Goal: Transaction & Acquisition: Obtain resource

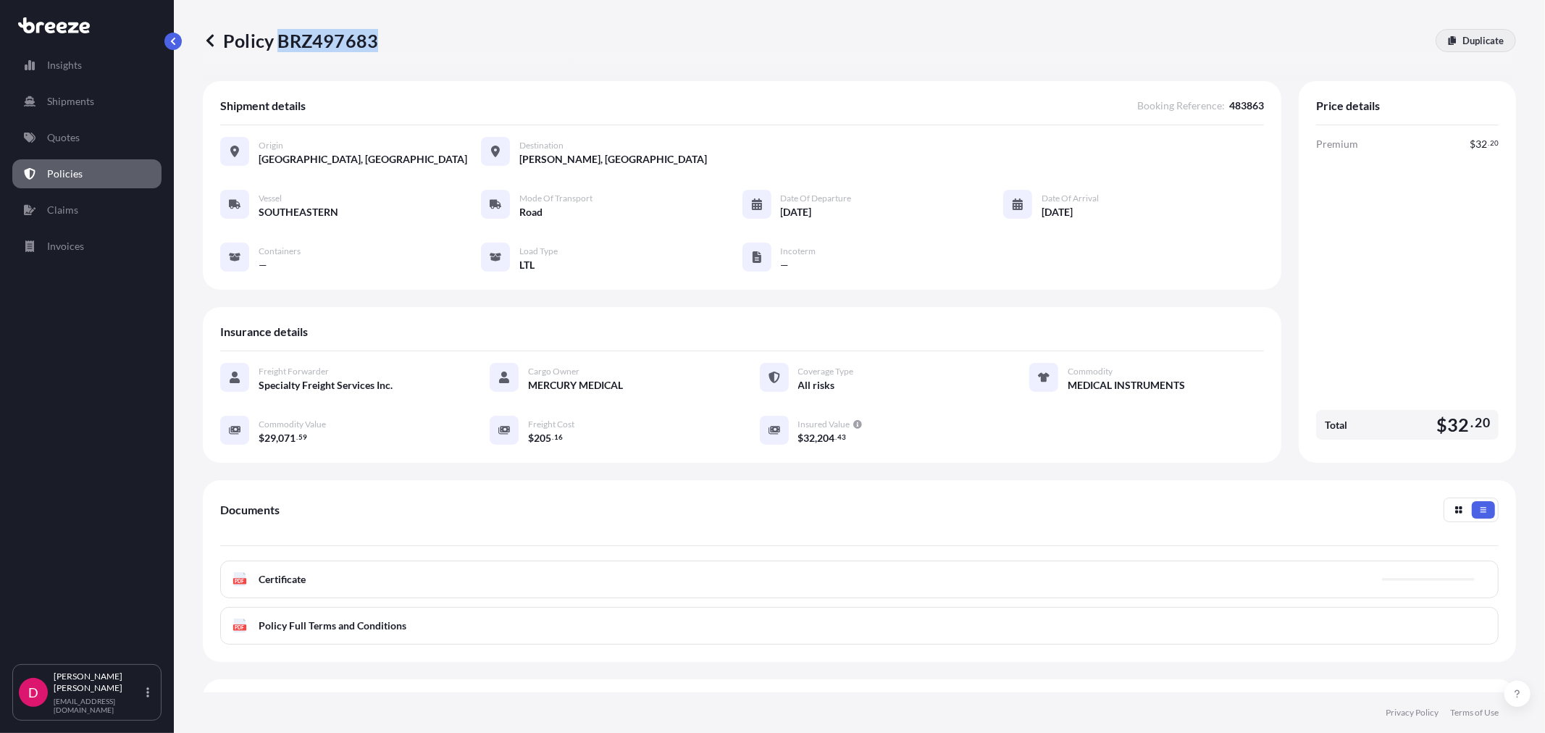
click at [1462, 42] on p "Duplicate" at bounding box center [1482, 40] width 41 height 14
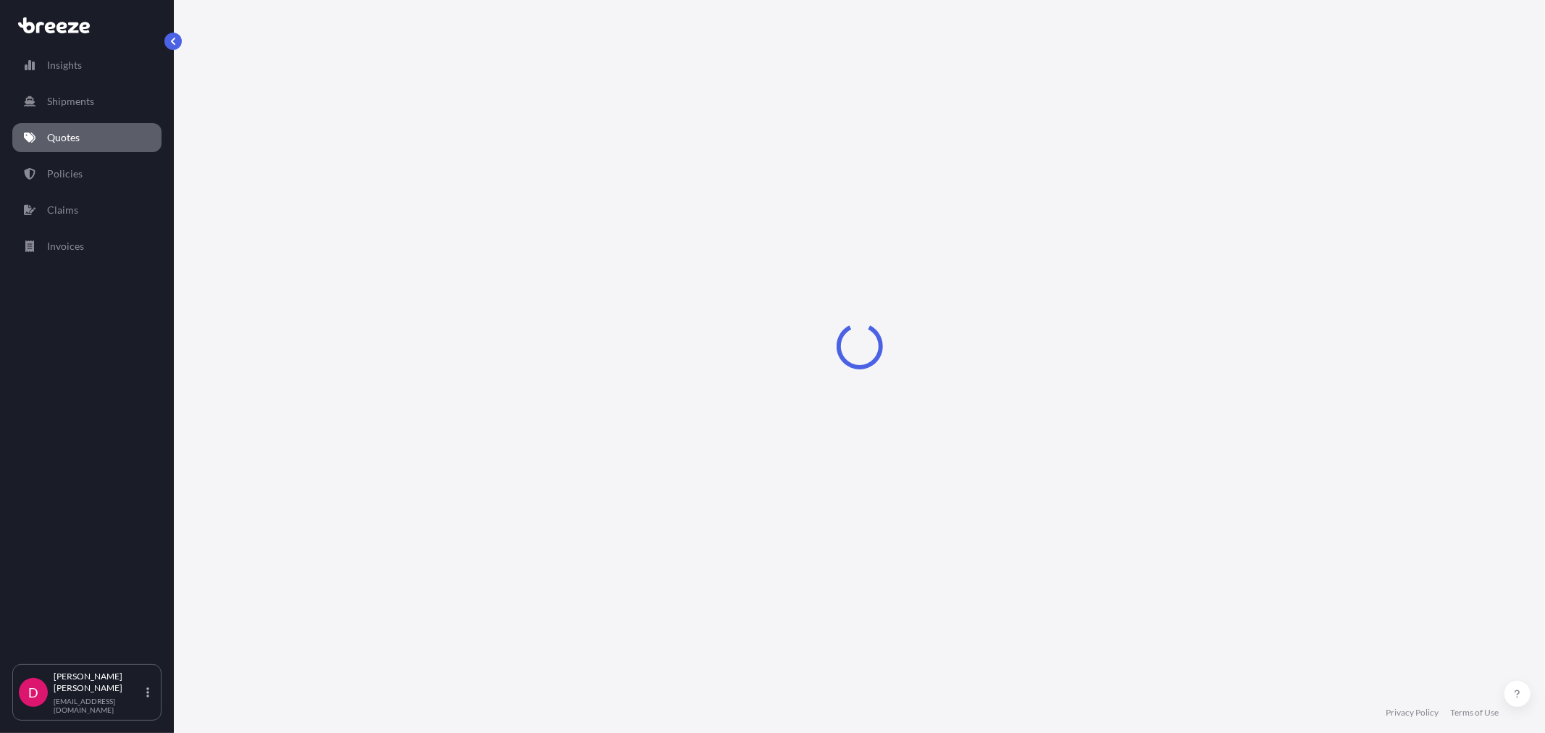
select select "Road"
select select "1"
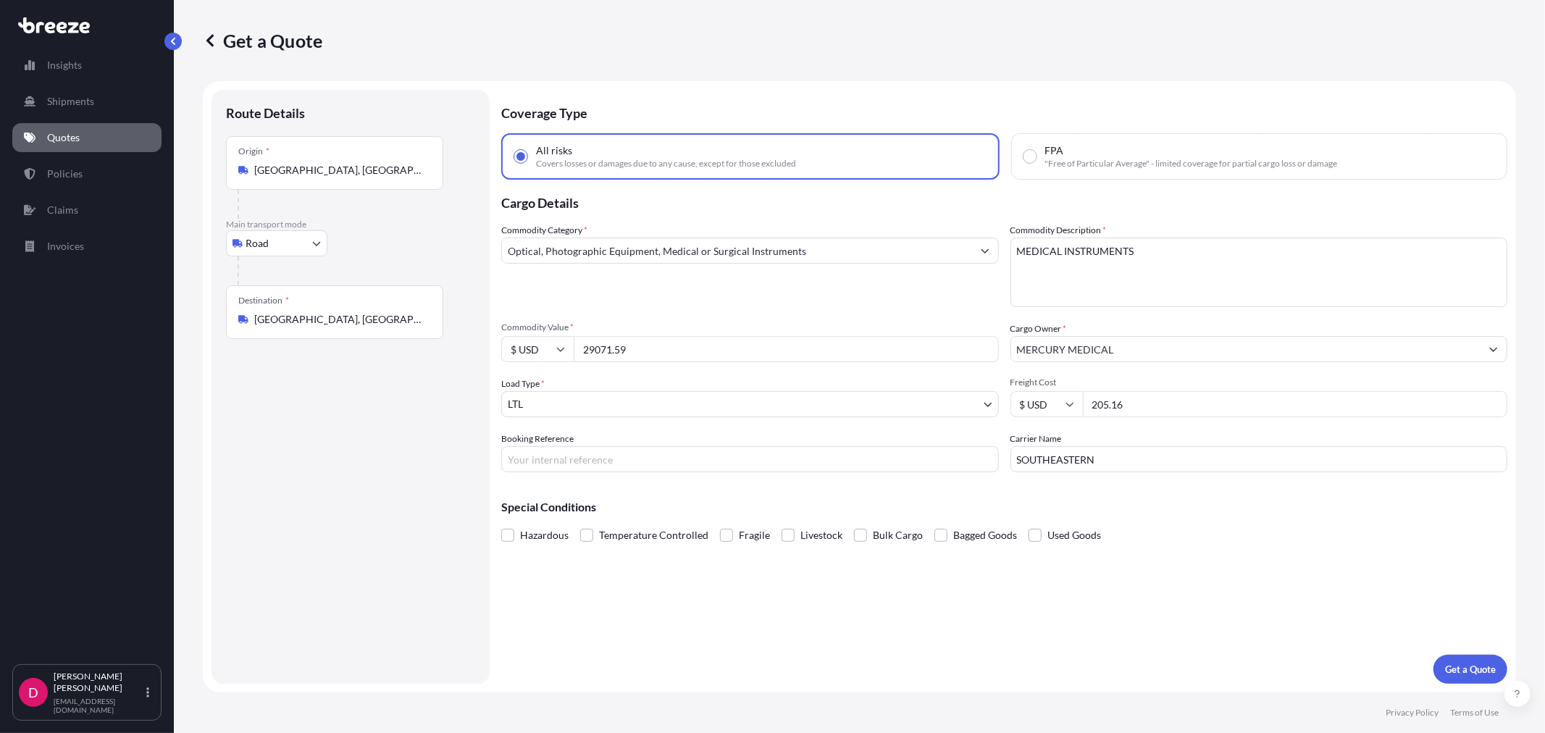
click at [346, 328] on div "Destination * [GEOGRAPHIC_DATA], [GEOGRAPHIC_DATA]" at bounding box center [334, 312] width 217 height 54
click at [346, 327] on input "[GEOGRAPHIC_DATA], [GEOGRAPHIC_DATA]" at bounding box center [339, 319] width 171 height 14
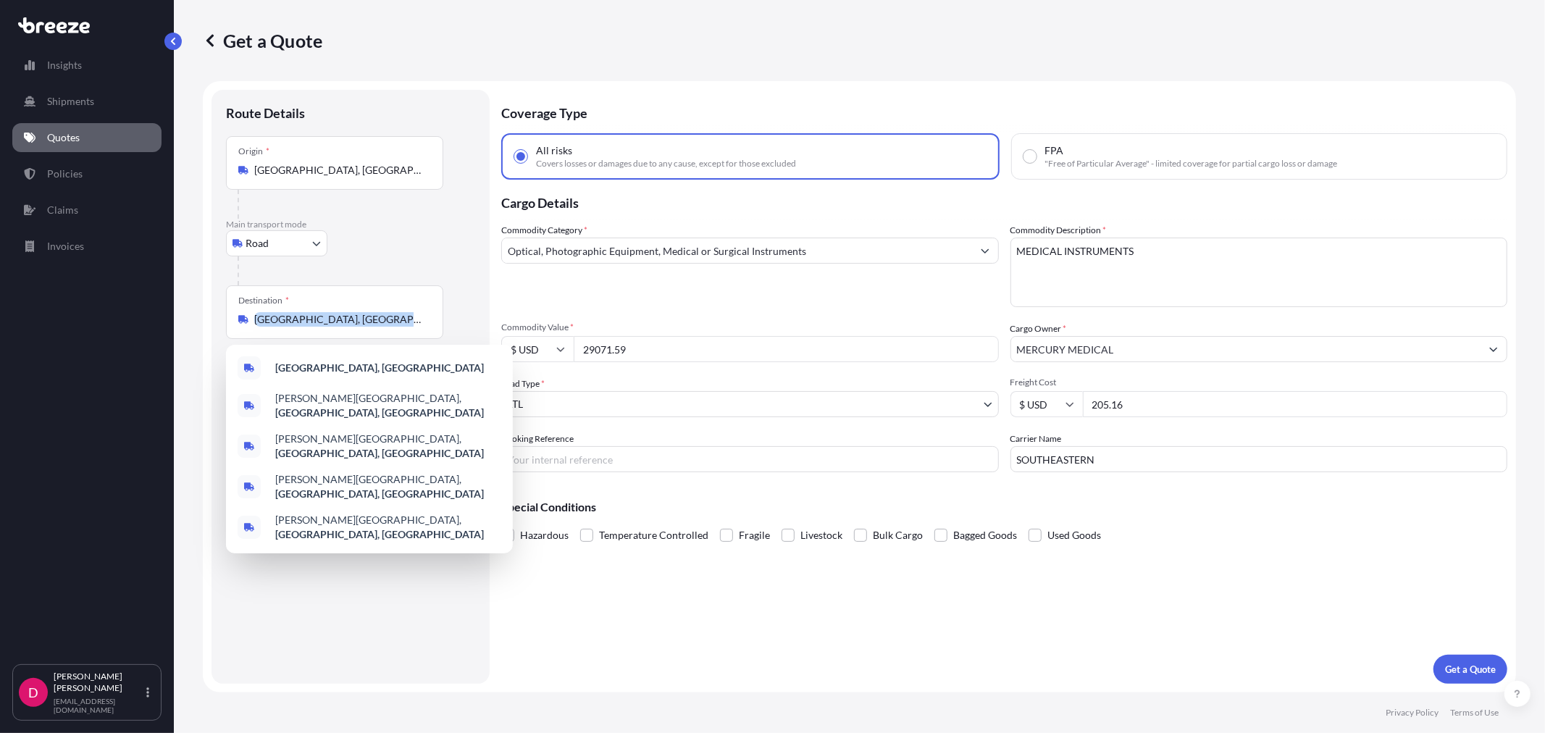
click at [346, 328] on div "Destination * [GEOGRAPHIC_DATA], [GEOGRAPHIC_DATA]" at bounding box center [334, 312] width 217 height 54
click at [346, 327] on input "[GEOGRAPHIC_DATA], [GEOGRAPHIC_DATA]" at bounding box center [339, 319] width 171 height 14
click at [346, 328] on div "Destination * [GEOGRAPHIC_DATA], [GEOGRAPHIC_DATA]" at bounding box center [334, 312] width 217 height 54
click at [346, 327] on input "[GEOGRAPHIC_DATA], [GEOGRAPHIC_DATA]" at bounding box center [339, 319] width 171 height 14
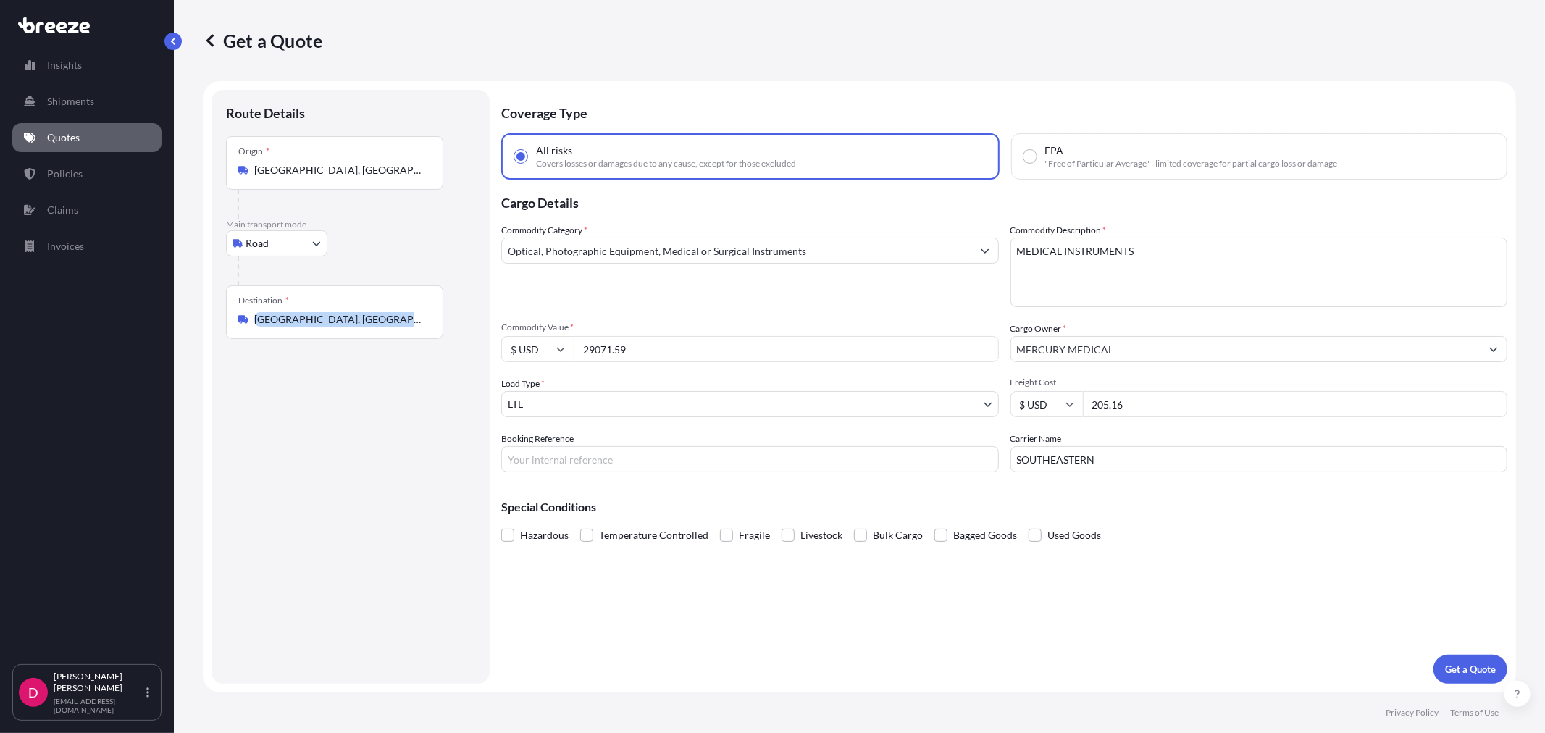
click at [346, 327] on div "Destination * [GEOGRAPHIC_DATA], [GEOGRAPHIC_DATA]" at bounding box center [334, 312] width 217 height 54
click at [346, 327] on input "[GEOGRAPHIC_DATA], [GEOGRAPHIC_DATA]" at bounding box center [339, 319] width 171 height 14
click at [346, 328] on div "Destination * [GEOGRAPHIC_DATA], [GEOGRAPHIC_DATA]" at bounding box center [334, 312] width 217 height 54
click at [346, 327] on input "[GEOGRAPHIC_DATA], [GEOGRAPHIC_DATA]" at bounding box center [339, 319] width 171 height 14
click at [345, 326] on input "[GEOGRAPHIC_DATA], [GEOGRAPHIC_DATA]" at bounding box center [339, 319] width 171 height 14
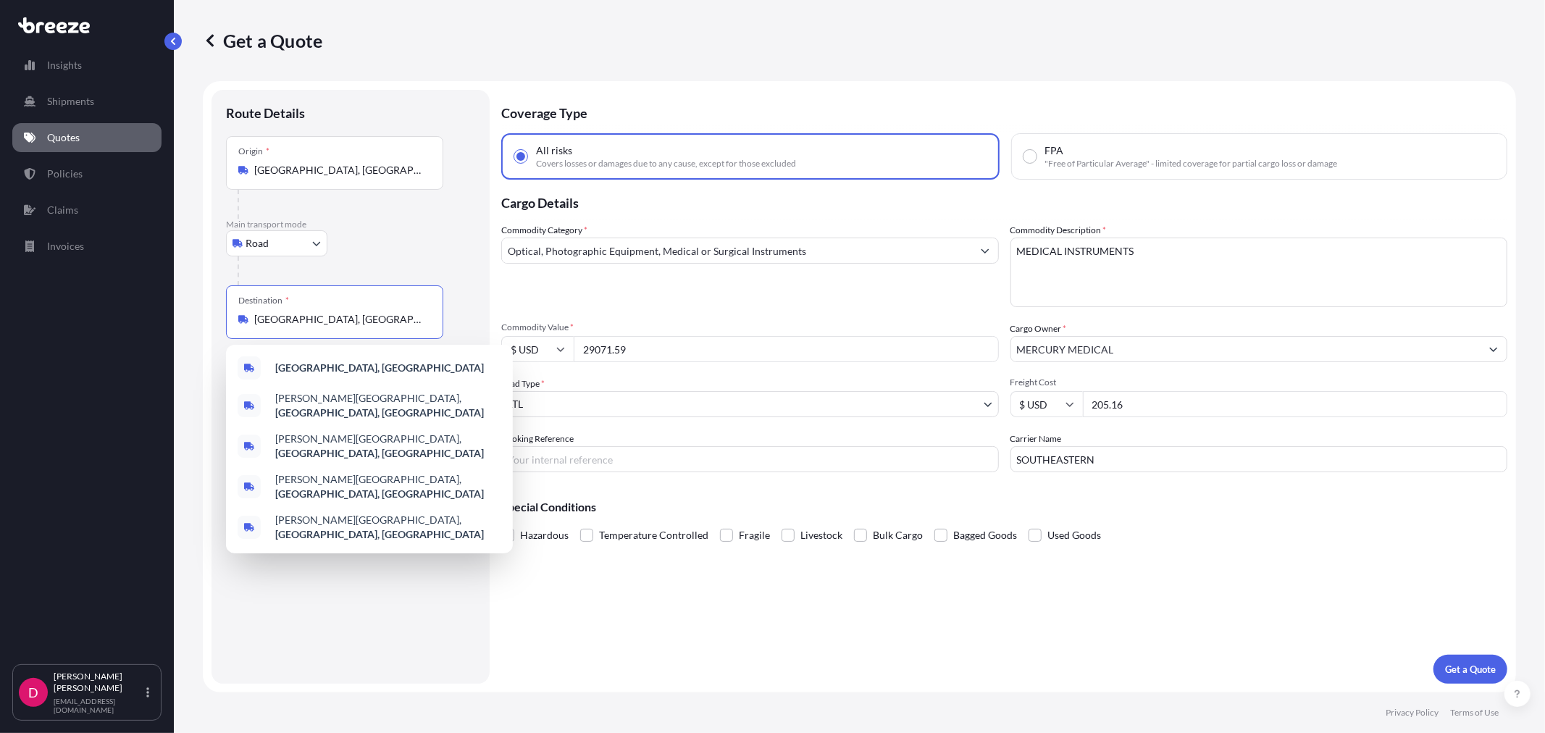
click at [345, 323] on input "[GEOGRAPHIC_DATA], [GEOGRAPHIC_DATA]" at bounding box center [339, 319] width 171 height 14
click at [344, 323] on input "[GEOGRAPHIC_DATA], [GEOGRAPHIC_DATA]" at bounding box center [339, 319] width 171 height 14
click at [344, 322] on input "[GEOGRAPHIC_DATA], [GEOGRAPHIC_DATA]" at bounding box center [339, 319] width 171 height 14
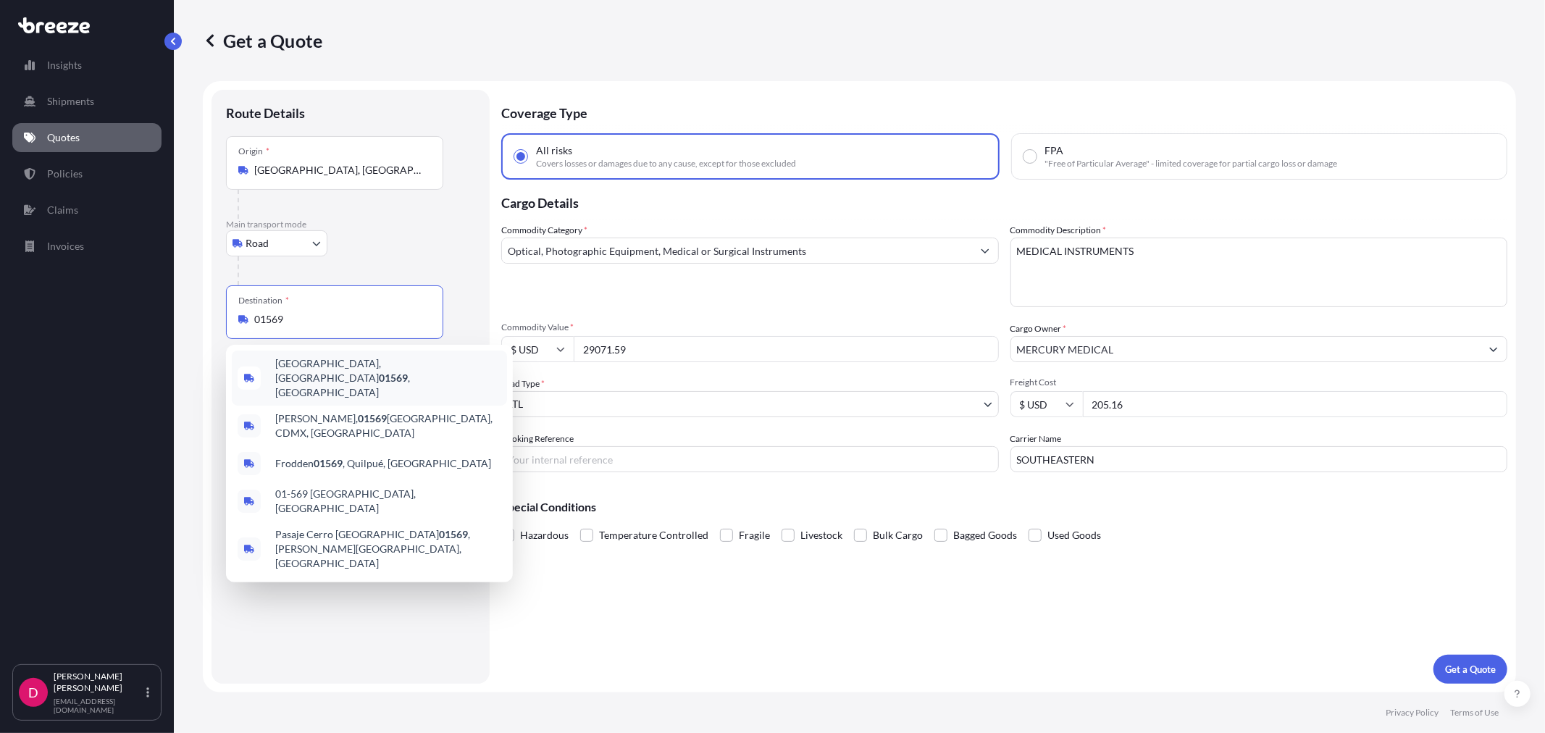
click at [316, 361] on span "[GEOGRAPHIC_DATA], [GEOGRAPHIC_DATA] 01569 , [GEOGRAPHIC_DATA]" at bounding box center [388, 377] width 226 height 43
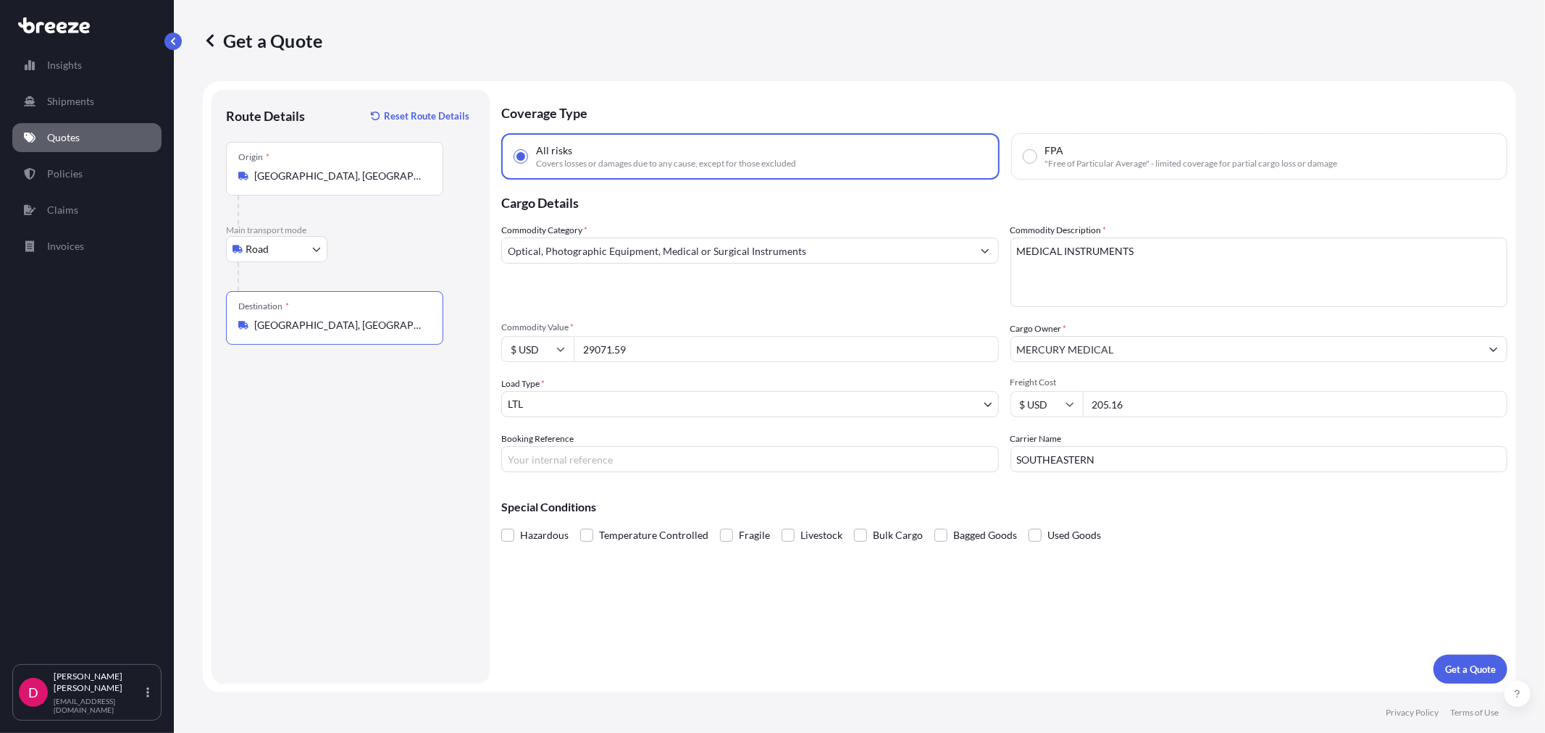
type input "[GEOGRAPHIC_DATA], [GEOGRAPHIC_DATA] 01569, [GEOGRAPHIC_DATA]"
drag, startPoint x: 640, startPoint y: 353, endPoint x: 555, endPoint y: 340, distance: 85.7
click at [555, 340] on div "$ USD 29071.59" at bounding box center [750, 349] width 498 height 26
paste input "1305.57"
type input "21305.57"
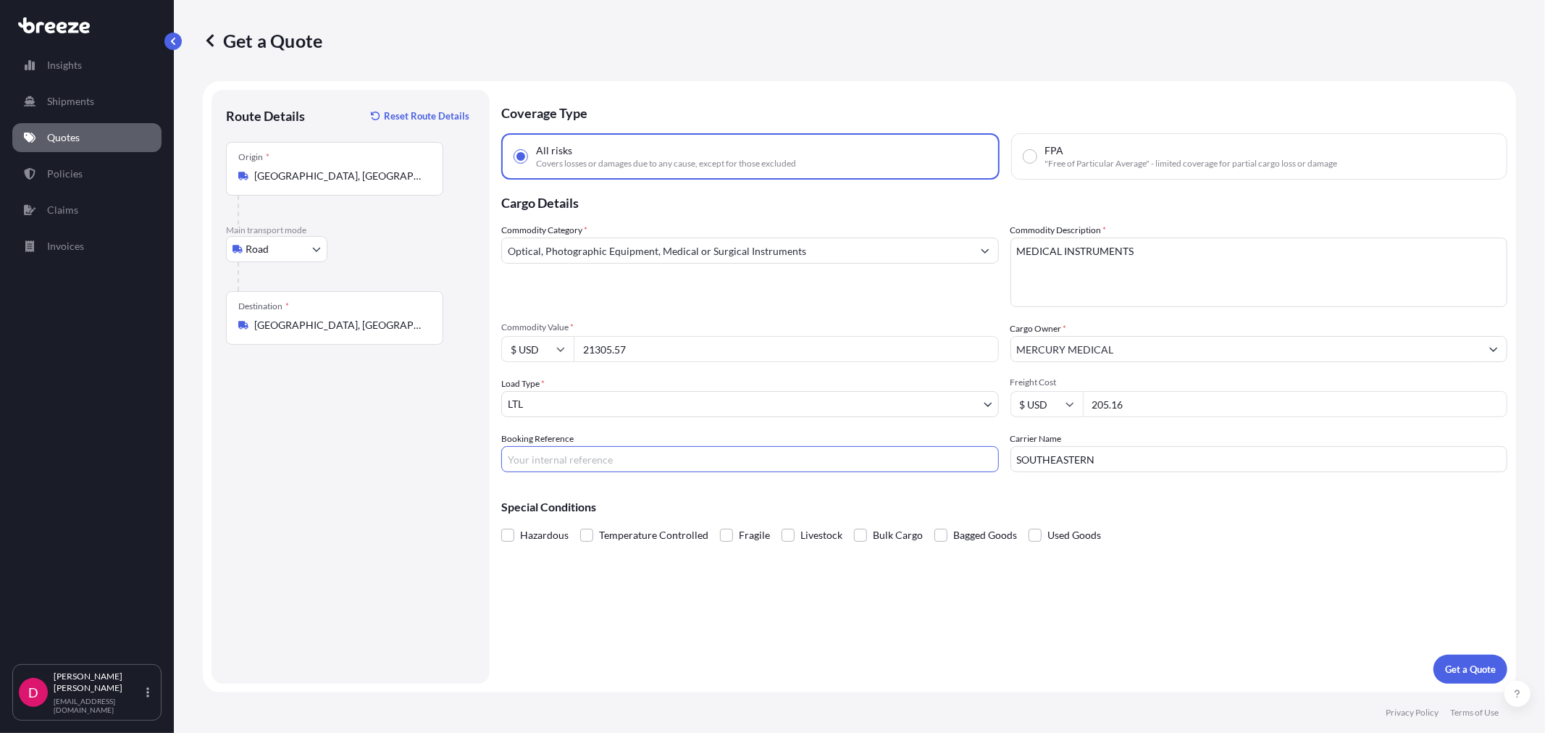
click at [601, 463] on input "Booking Reference" at bounding box center [750, 459] width 498 height 26
type input "484064"
drag, startPoint x: 1138, startPoint y: 399, endPoint x: 1070, endPoint y: 389, distance: 69.5
click at [1070, 391] on div "$ USD 205.16" at bounding box center [1259, 404] width 498 height 26
type input "794.24"
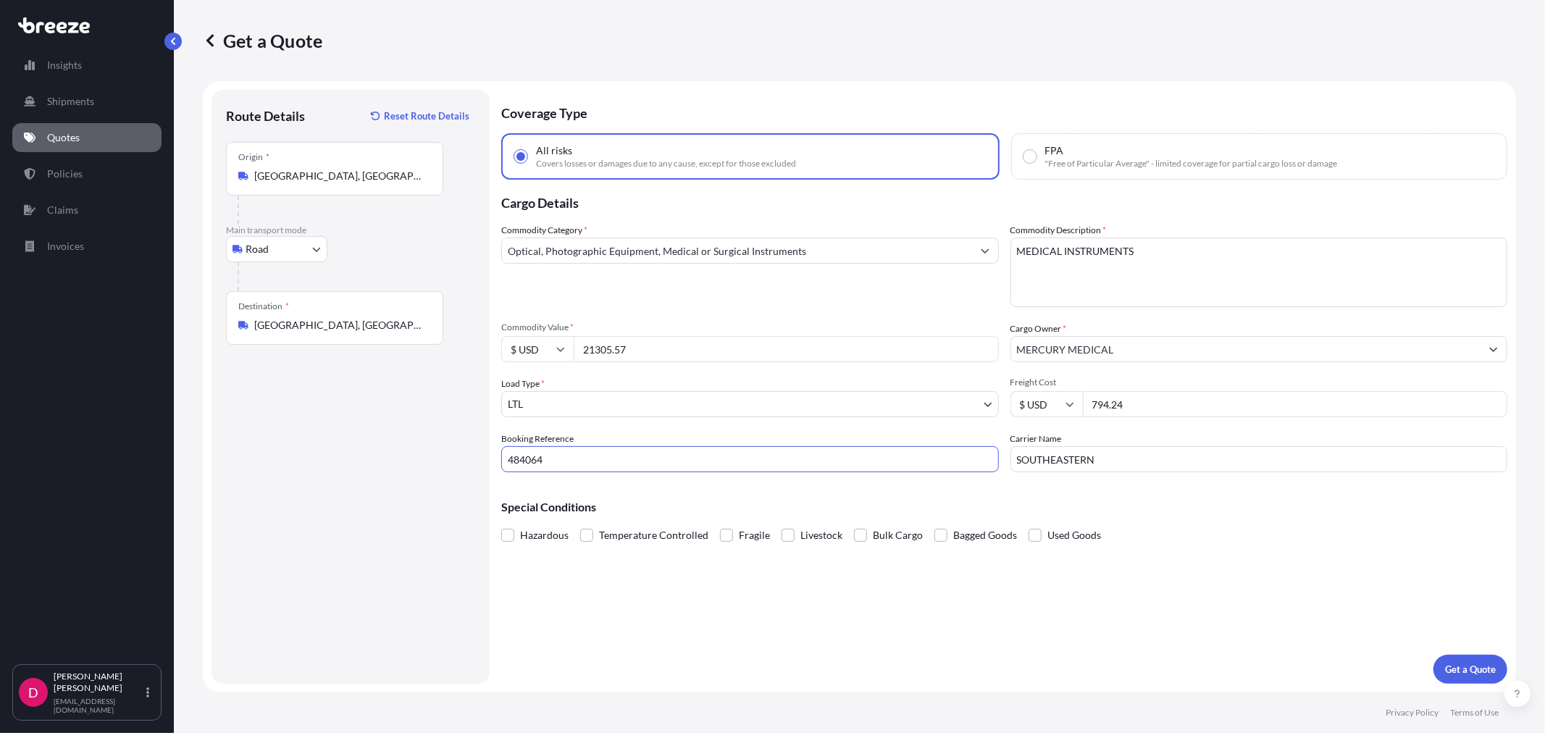
drag, startPoint x: 555, startPoint y: 453, endPoint x: 485, endPoint y: 464, distance: 70.4
click at [485, 464] on form "Route Details Reset Route Details Place of loading Road Road Rail Origin * [GEO…" at bounding box center [859, 386] width 1313 height 611
click at [1146, 460] on input "SOUTHEASTERN" at bounding box center [1259, 459] width 498 height 26
click at [1146, 459] on input "SOUTHEASTERN" at bounding box center [1259, 459] width 498 height 26
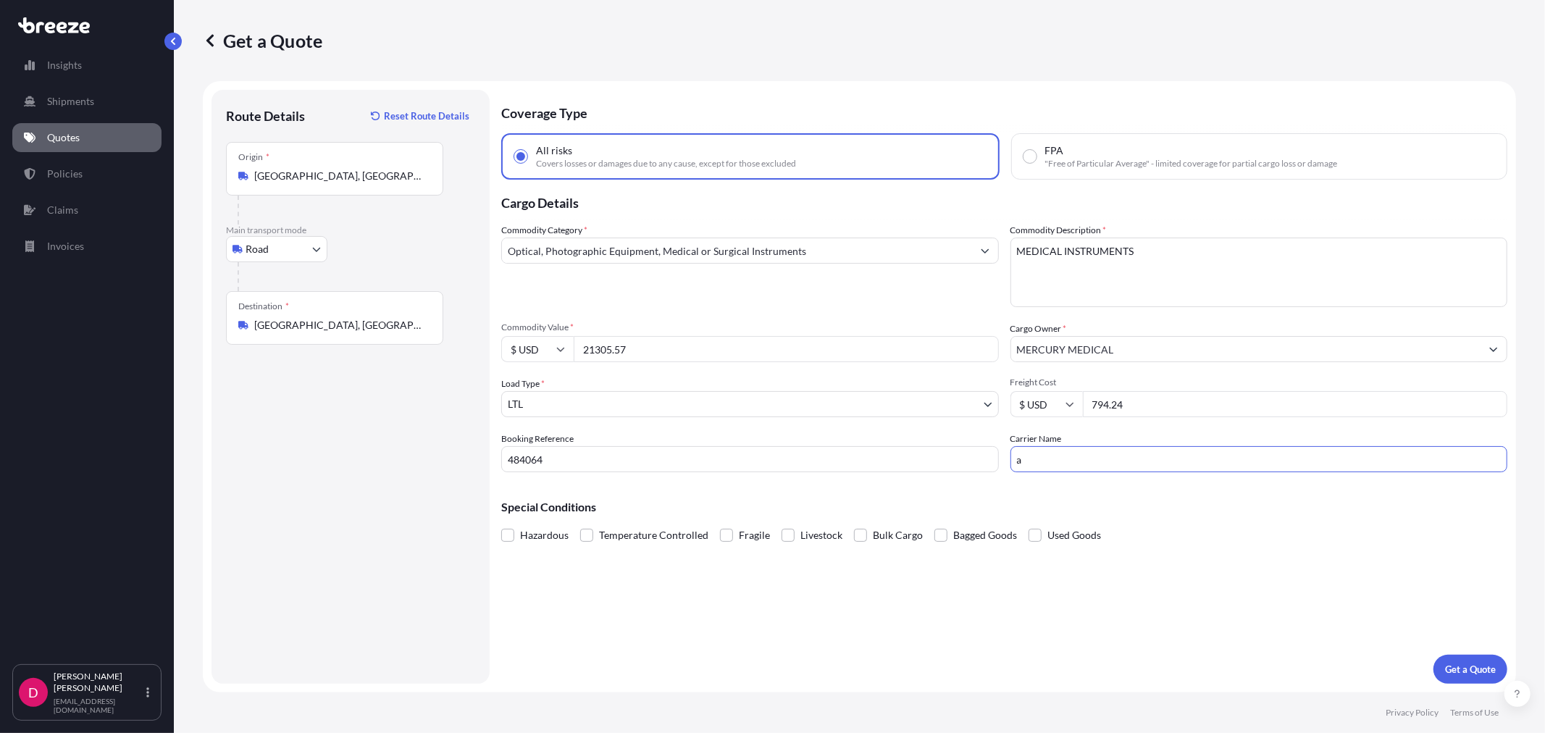
type input "ABF"
click at [1474, 663] on p "Get a Quote" at bounding box center [1470, 669] width 51 height 14
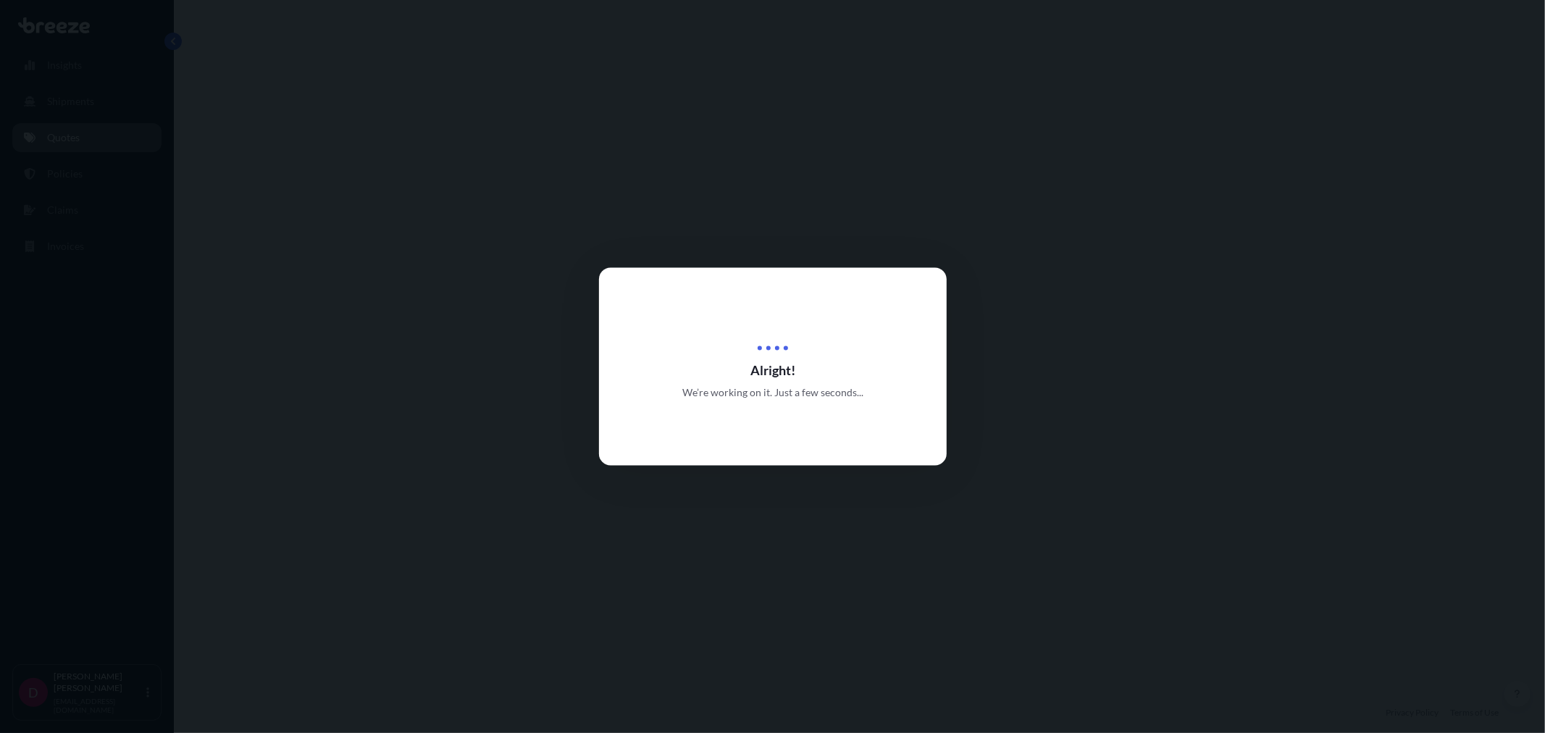
select select "Road"
select select "1"
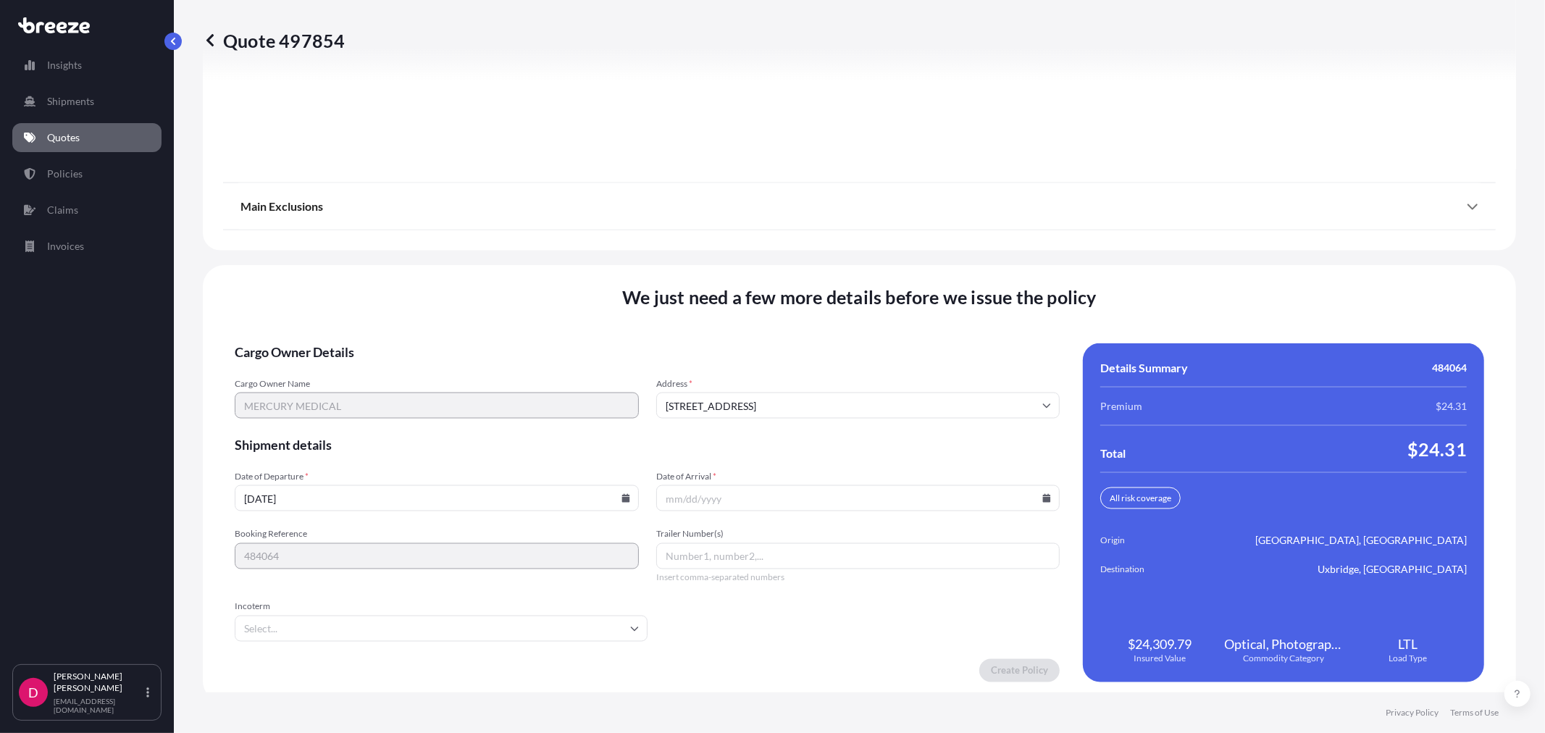
scroll to position [1792, 0]
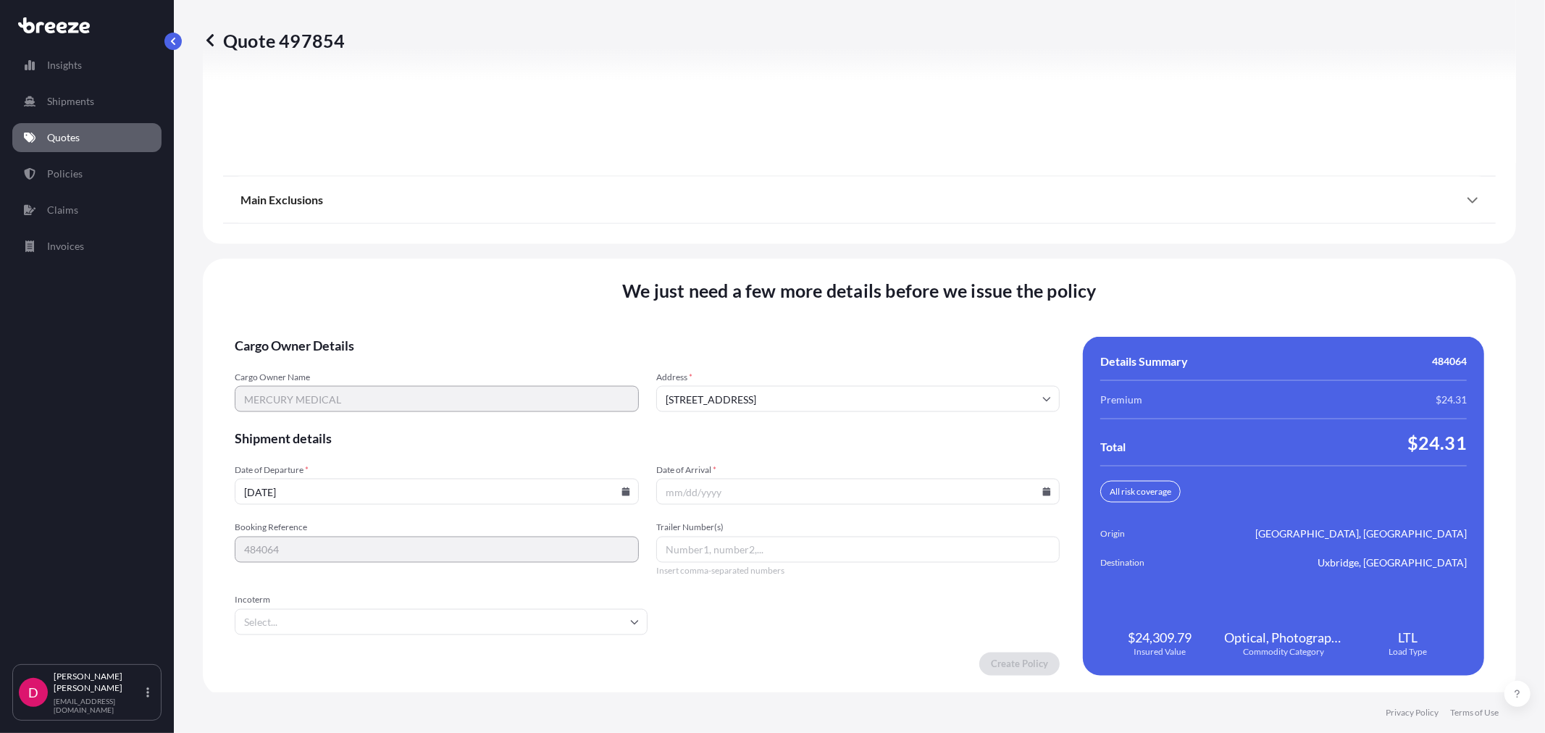
click at [1040, 493] on input "Date of Arrival *" at bounding box center [858, 492] width 404 height 26
click at [621, 489] on icon at bounding box center [625, 491] width 8 height 9
click at [437, 409] on button "28" at bounding box center [434, 414] width 23 height 23
type input "[DATE]"
click at [1043, 487] on icon at bounding box center [1047, 491] width 8 height 9
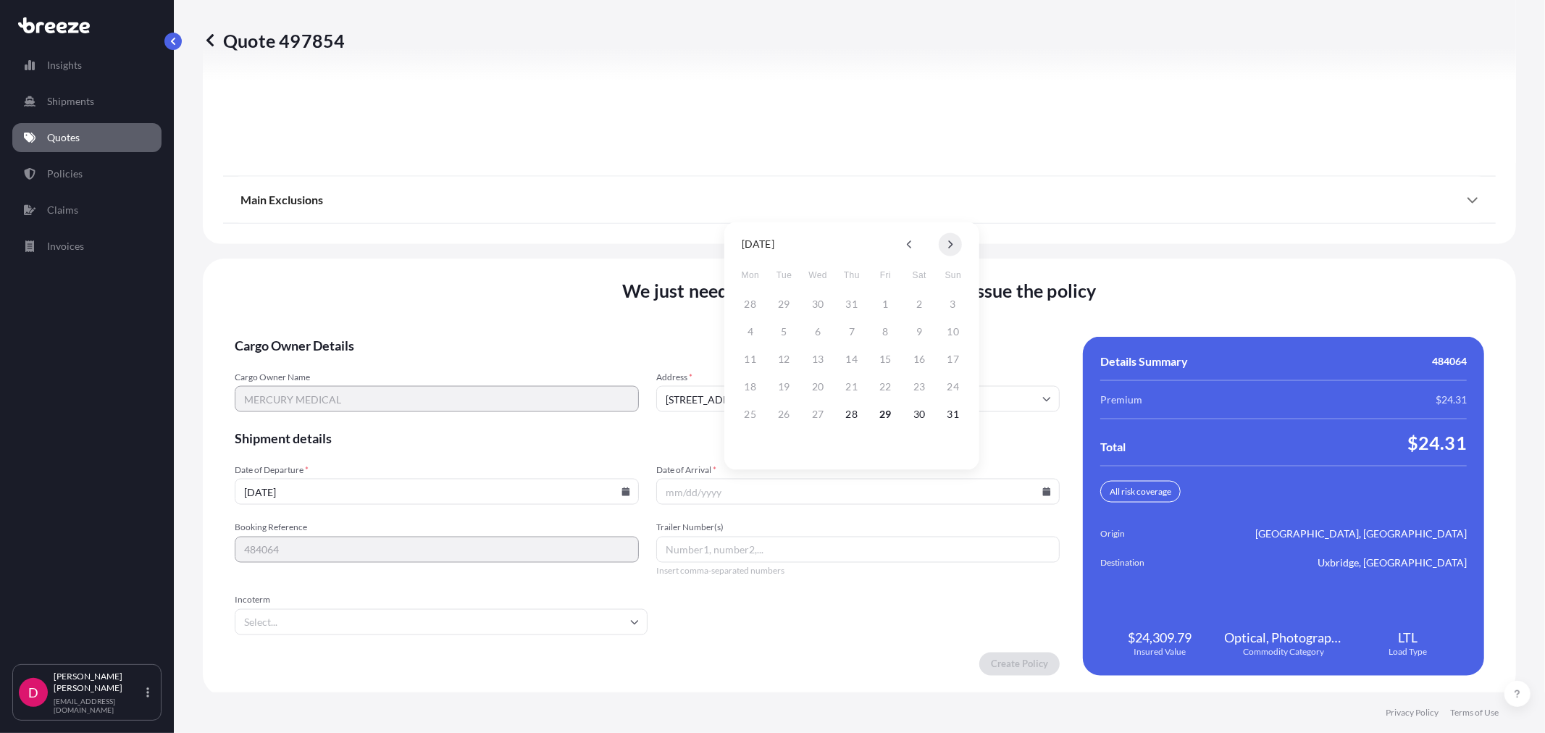
click at [947, 243] on icon at bounding box center [950, 244] width 6 height 9
click at [757, 336] on button "8" at bounding box center [750, 331] width 23 height 23
type input "[DATE]"
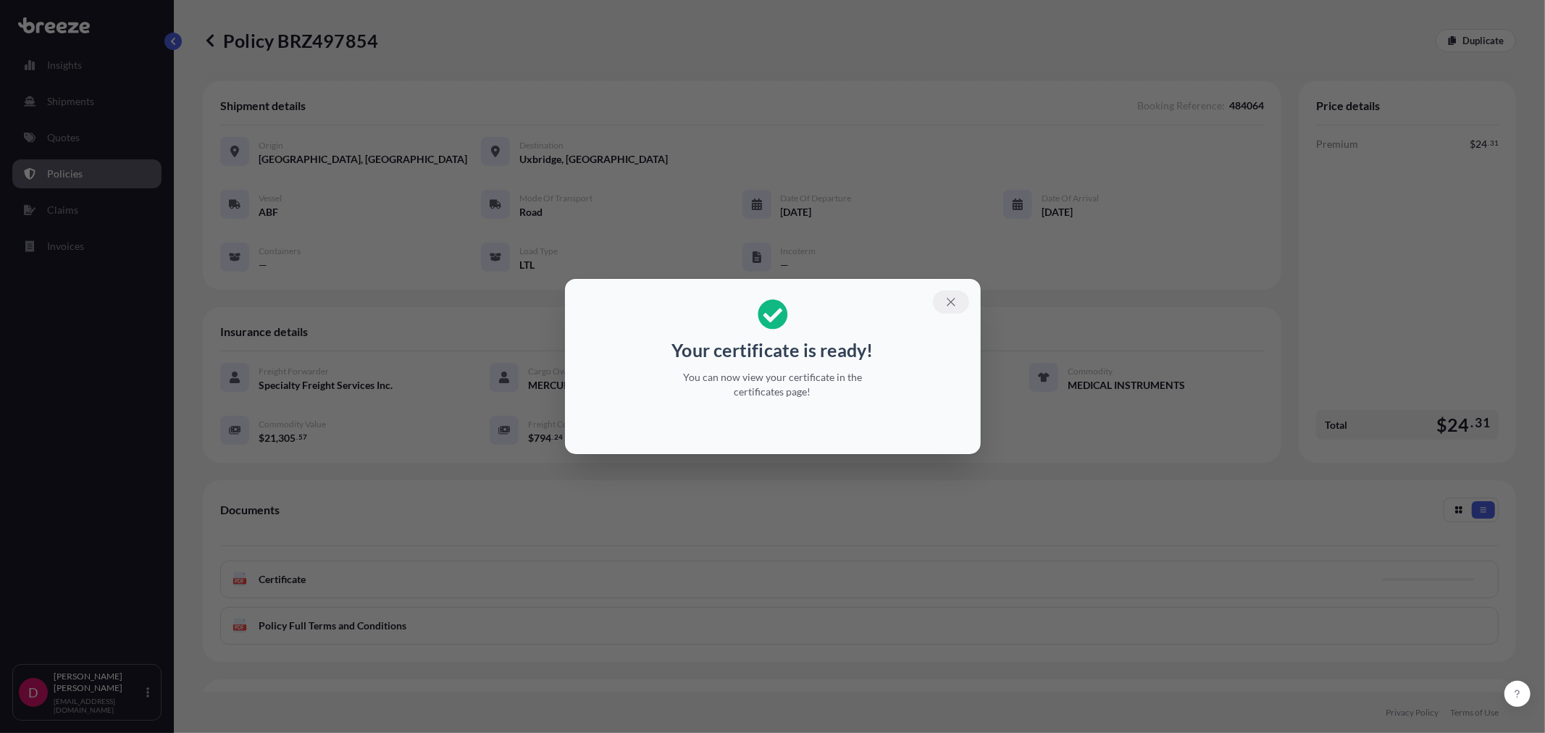
click at [952, 298] on icon "button" at bounding box center [950, 301] width 13 height 13
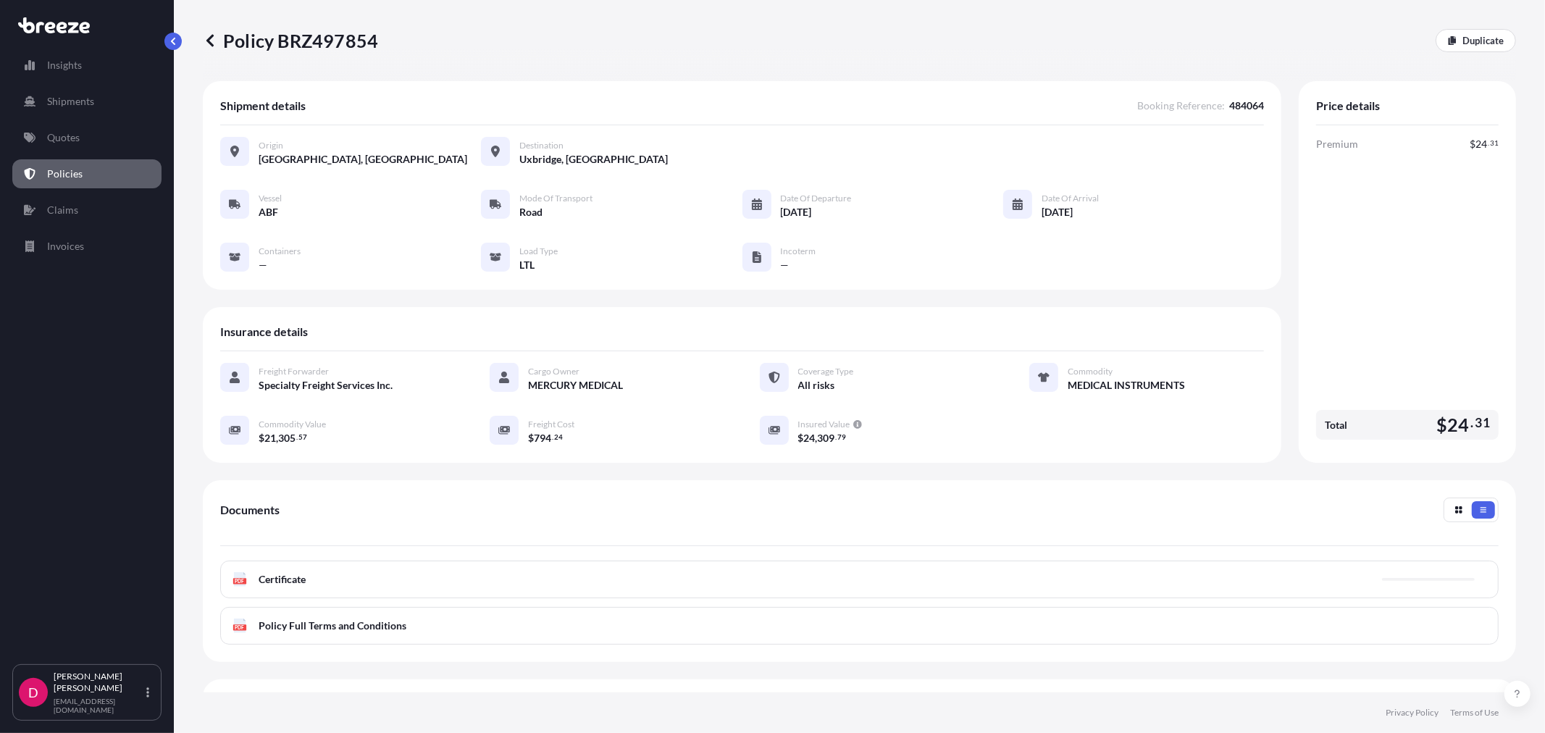
click at [335, 37] on p "Policy BRZ497854" at bounding box center [290, 40] width 175 height 23
copy p "BRZ497854"
click at [1472, 48] on link "Duplicate" at bounding box center [1475, 40] width 80 height 23
select select "Road"
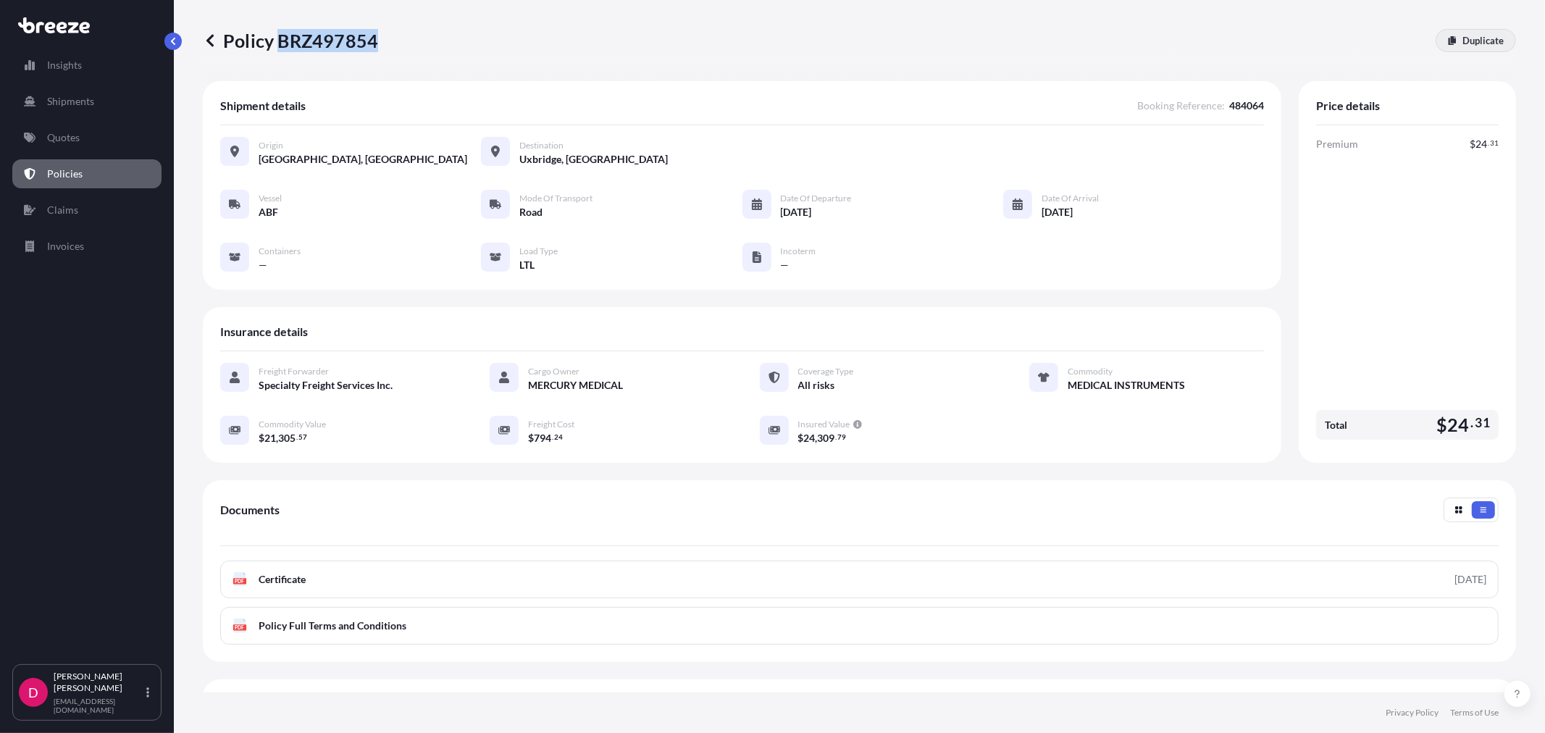
select select "1"
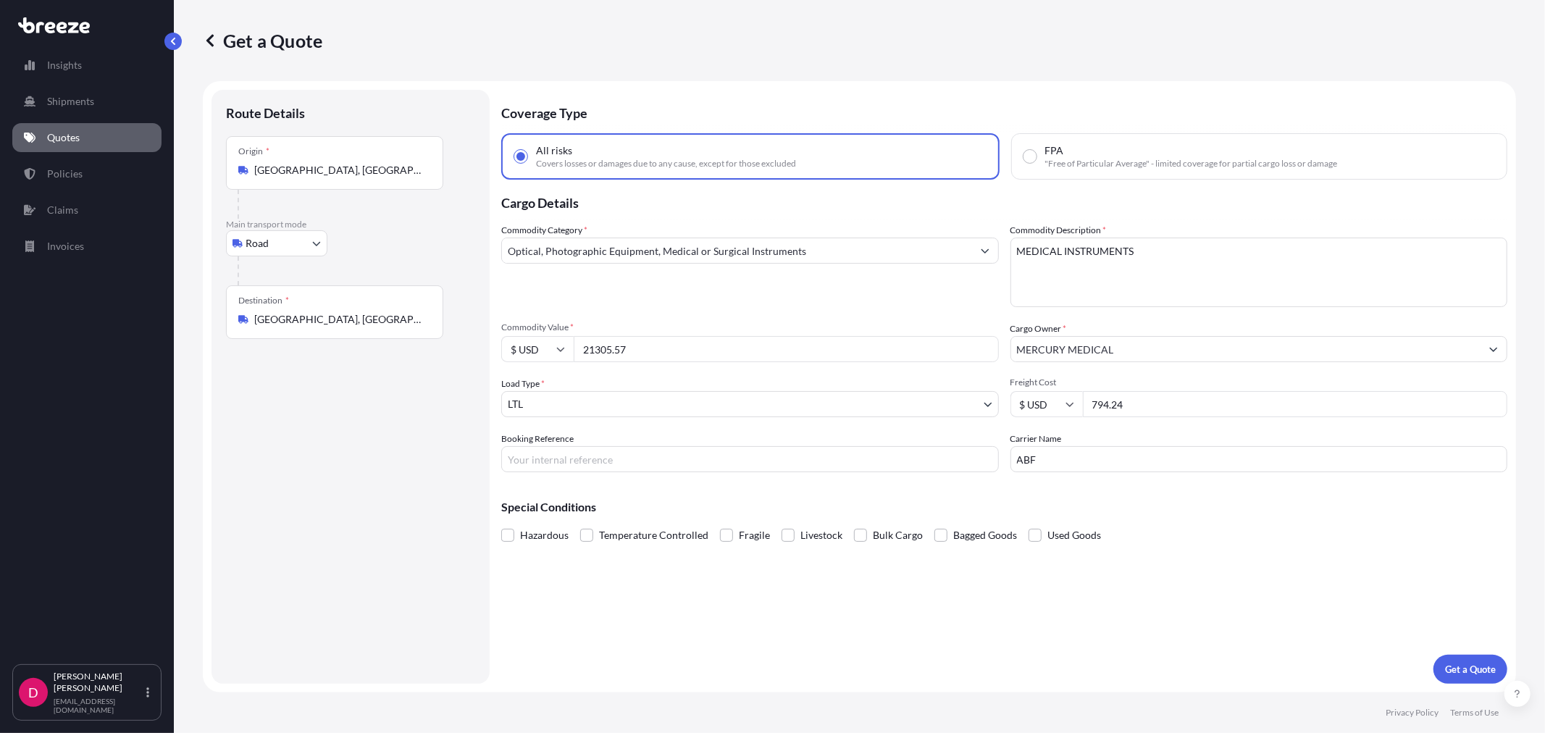
click at [416, 329] on div "Destination * [GEOGRAPHIC_DATA], [GEOGRAPHIC_DATA]" at bounding box center [334, 312] width 217 height 54
click at [416, 327] on input "[GEOGRAPHIC_DATA], [GEOGRAPHIC_DATA] 01569, [GEOGRAPHIC_DATA]" at bounding box center [339, 319] width 171 height 14
click at [416, 329] on div "Destination * [GEOGRAPHIC_DATA], [GEOGRAPHIC_DATA]" at bounding box center [334, 312] width 217 height 54
click at [416, 327] on input "[GEOGRAPHIC_DATA], [GEOGRAPHIC_DATA] 01569, [GEOGRAPHIC_DATA]" at bounding box center [339, 319] width 171 height 14
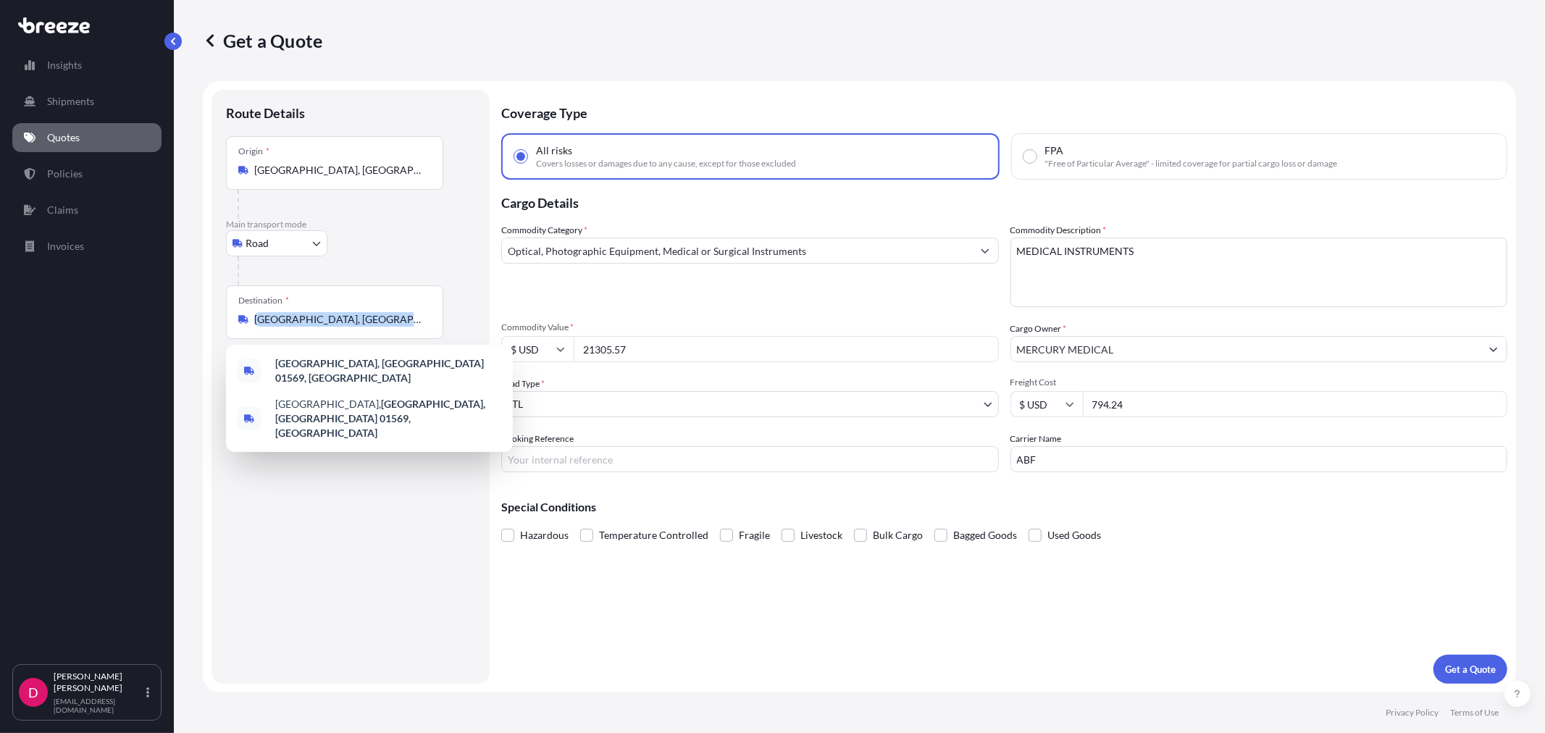
click at [416, 329] on div "Destination * [GEOGRAPHIC_DATA], [GEOGRAPHIC_DATA]" at bounding box center [334, 312] width 217 height 54
click at [416, 327] on input "[GEOGRAPHIC_DATA], [GEOGRAPHIC_DATA] 01569, [GEOGRAPHIC_DATA]" at bounding box center [339, 319] width 171 height 14
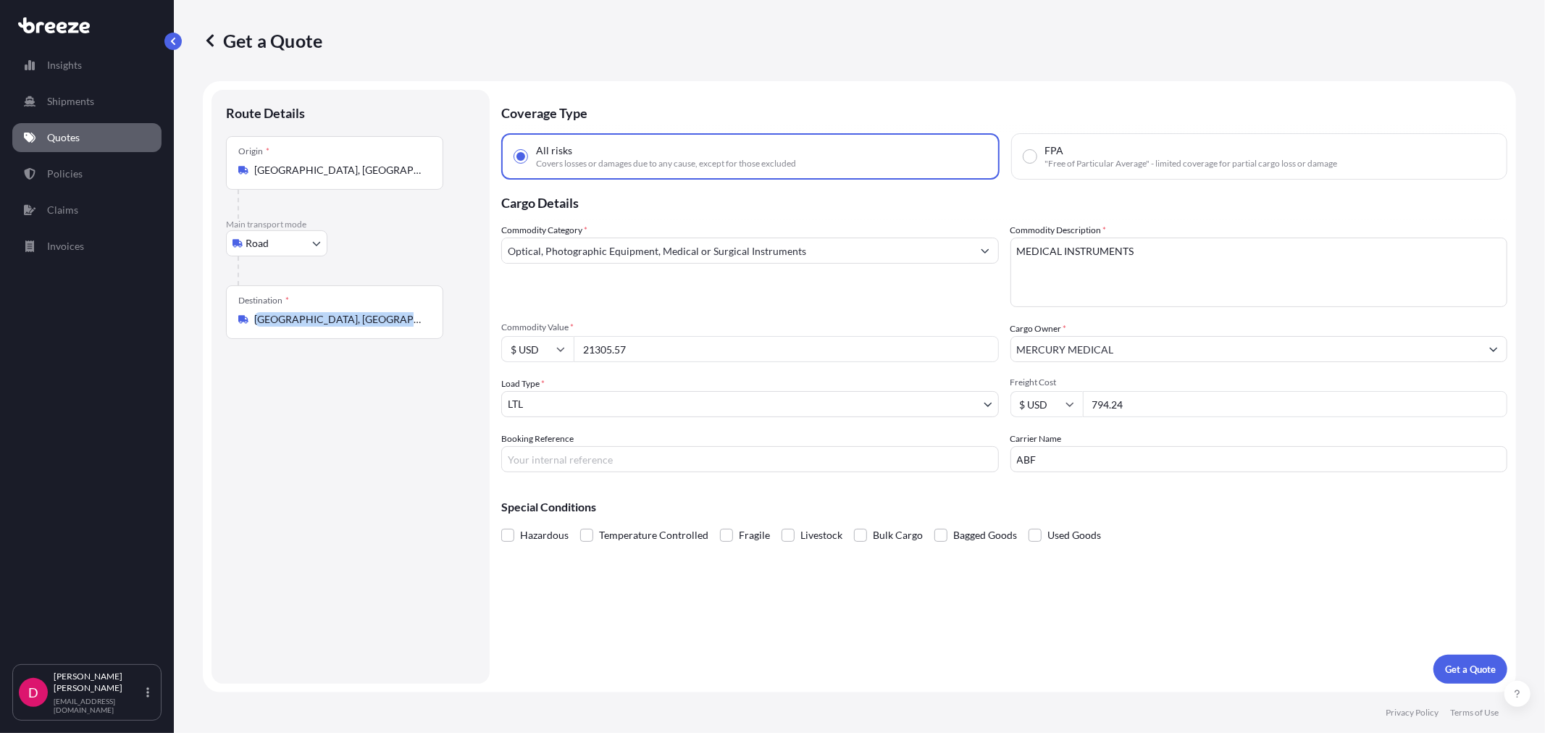
click at [416, 329] on div "Destination * [GEOGRAPHIC_DATA], [GEOGRAPHIC_DATA]" at bounding box center [334, 312] width 217 height 54
click at [416, 327] on input "[GEOGRAPHIC_DATA], [GEOGRAPHIC_DATA] 01569, [GEOGRAPHIC_DATA]" at bounding box center [339, 319] width 171 height 14
click at [386, 316] on input "[GEOGRAPHIC_DATA], [GEOGRAPHIC_DATA] 01569, [GEOGRAPHIC_DATA]" at bounding box center [339, 319] width 171 height 14
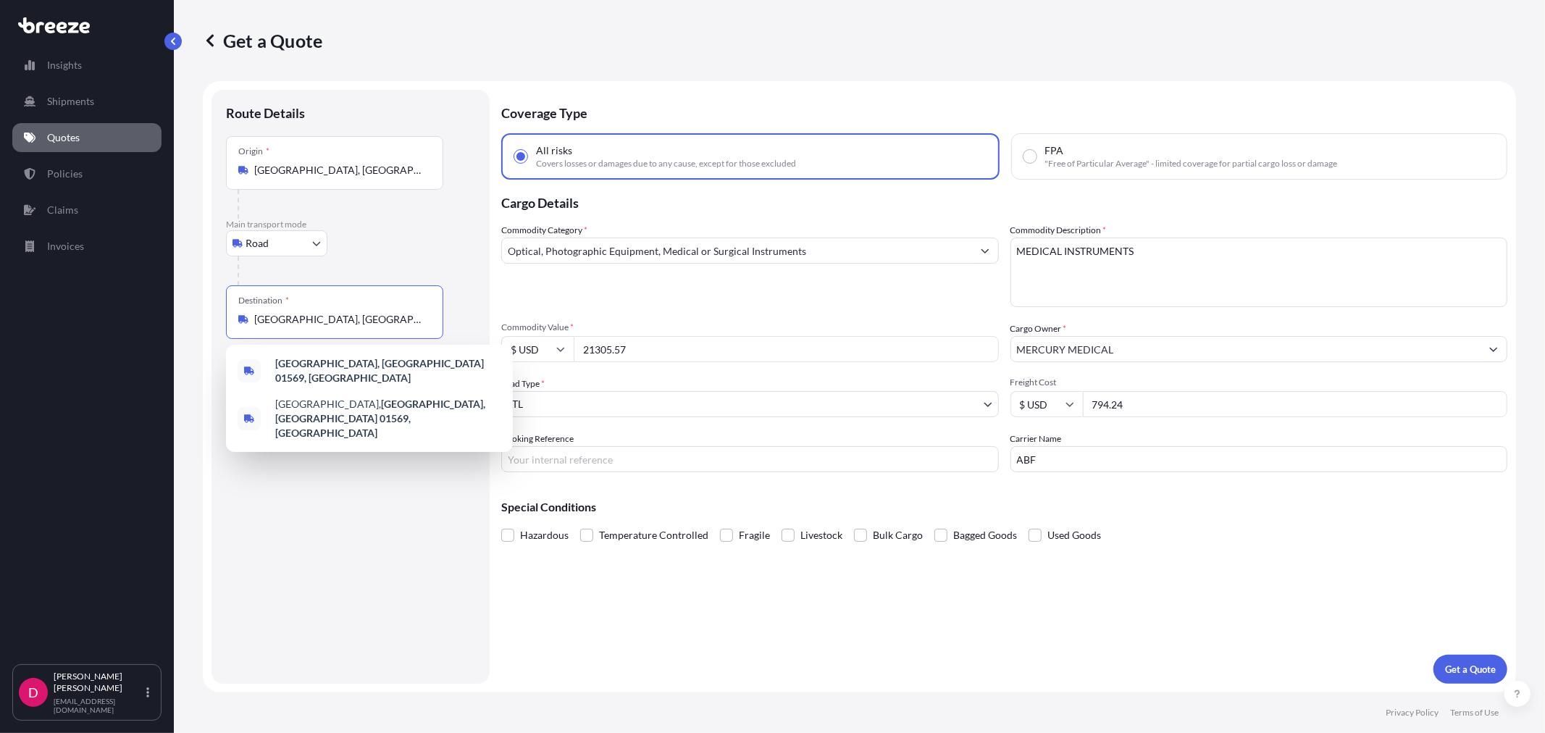
click at [386, 316] on input "[GEOGRAPHIC_DATA], [GEOGRAPHIC_DATA] 01569, [GEOGRAPHIC_DATA]" at bounding box center [339, 319] width 171 height 14
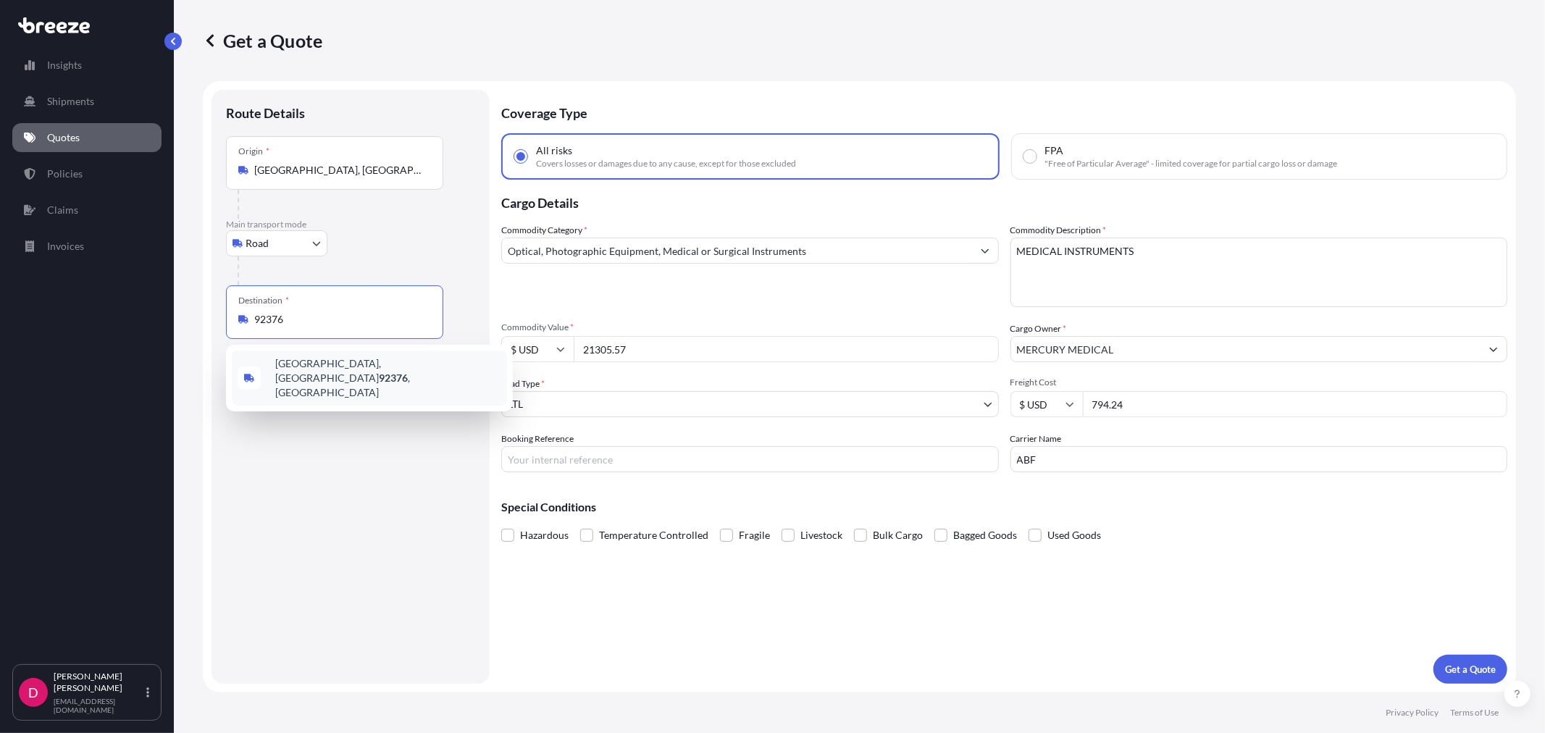
click at [350, 357] on div "[GEOGRAPHIC_DATA] , [GEOGRAPHIC_DATA]" at bounding box center [369, 378] width 275 height 55
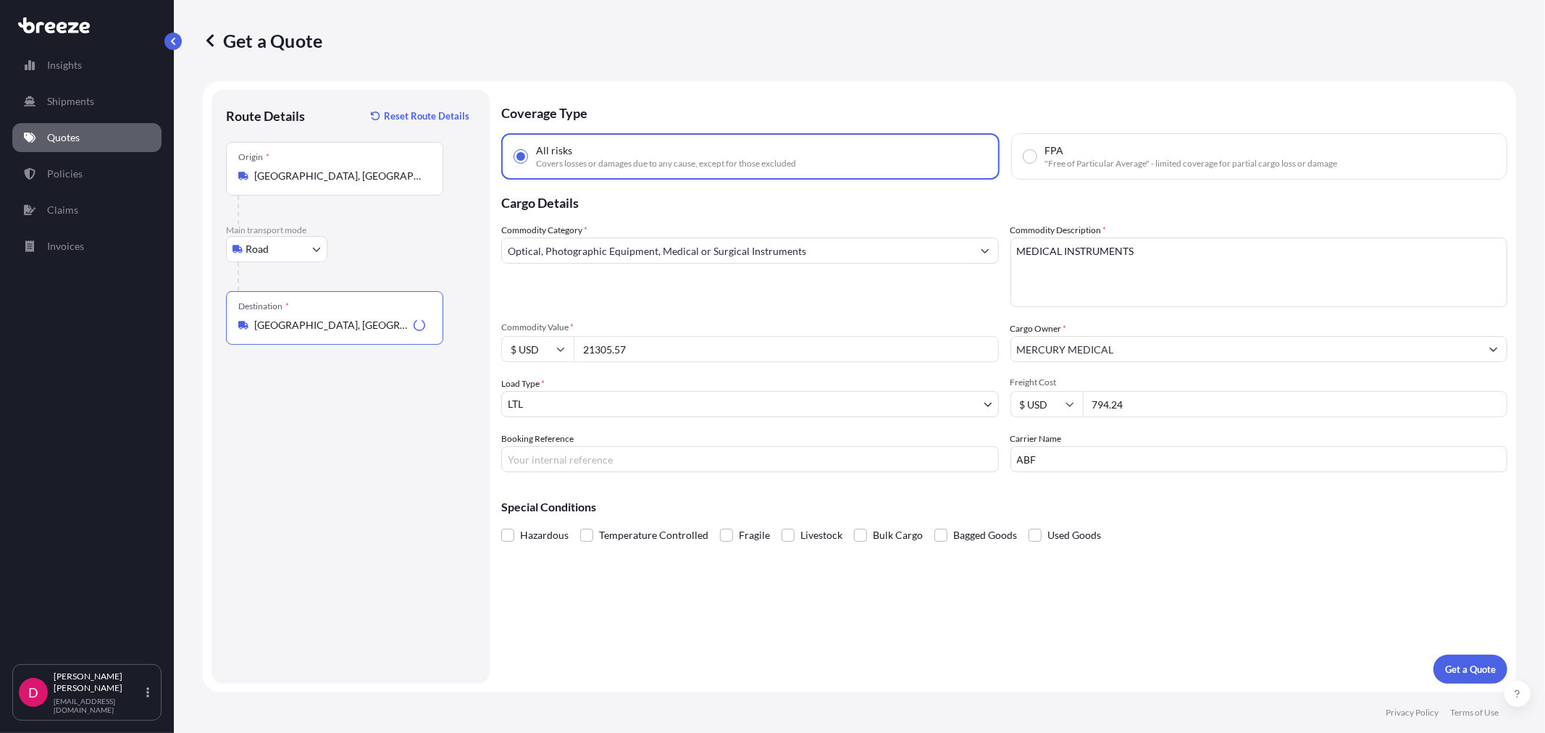
type input "[GEOGRAPHIC_DATA], [GEOGRAPHIC_DATA]"
click at [672, 345] on input "21305.57" at bounding box center [786, 349] width 425 height 26
paste input "10786.91"
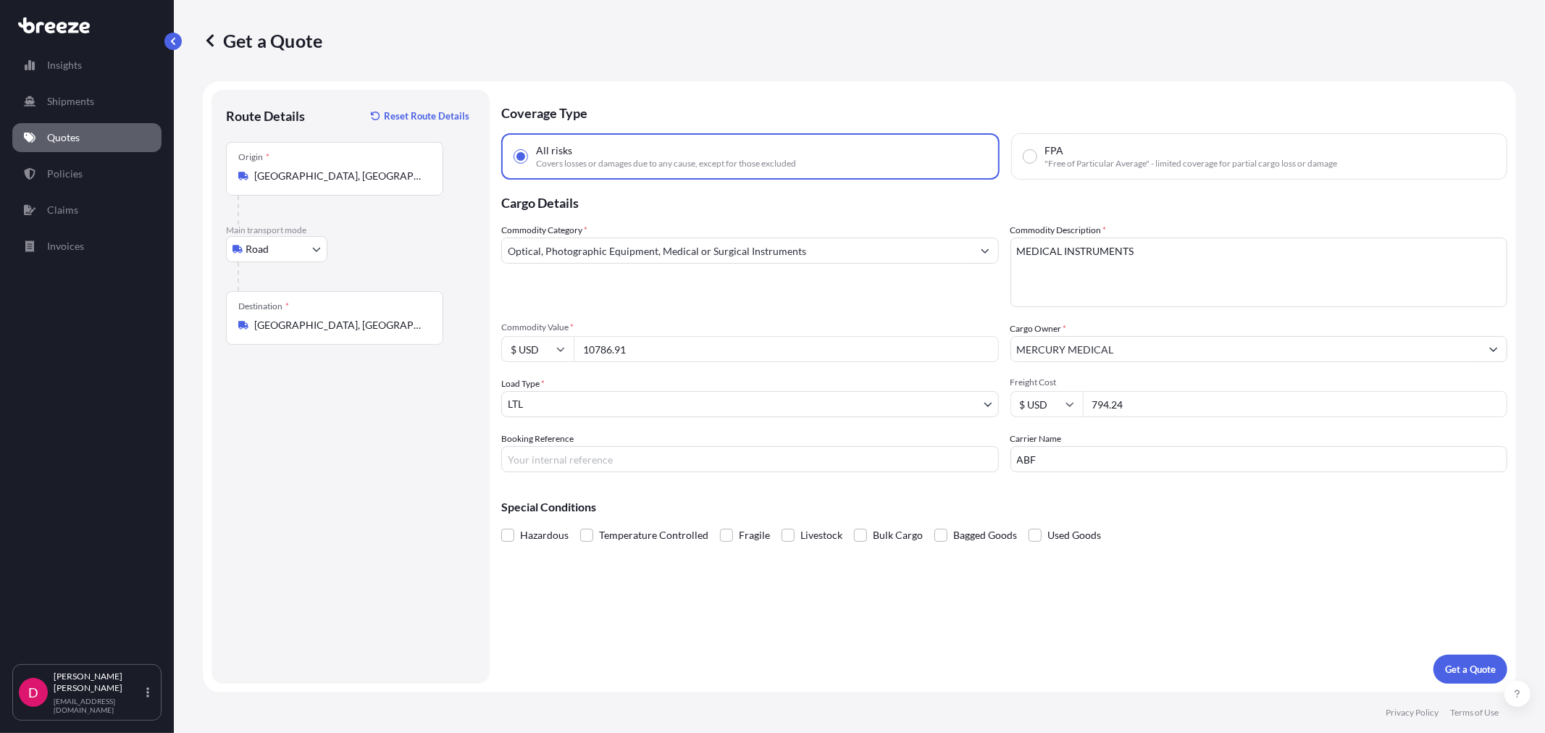
type input "10786.91"
drag, startPoint x: 1145, startPoint y: 403, endPoint x: 1025, endPoint y: 411, distance: 120.5
click at [1025, 411] on div "$ USD 794.24" at bounding box center [1259, 404] width 498 height 26
type input "321.03"
click at [790, 453] on input "Booking Reference" at bounding box center [750, 459] width 498 height 26
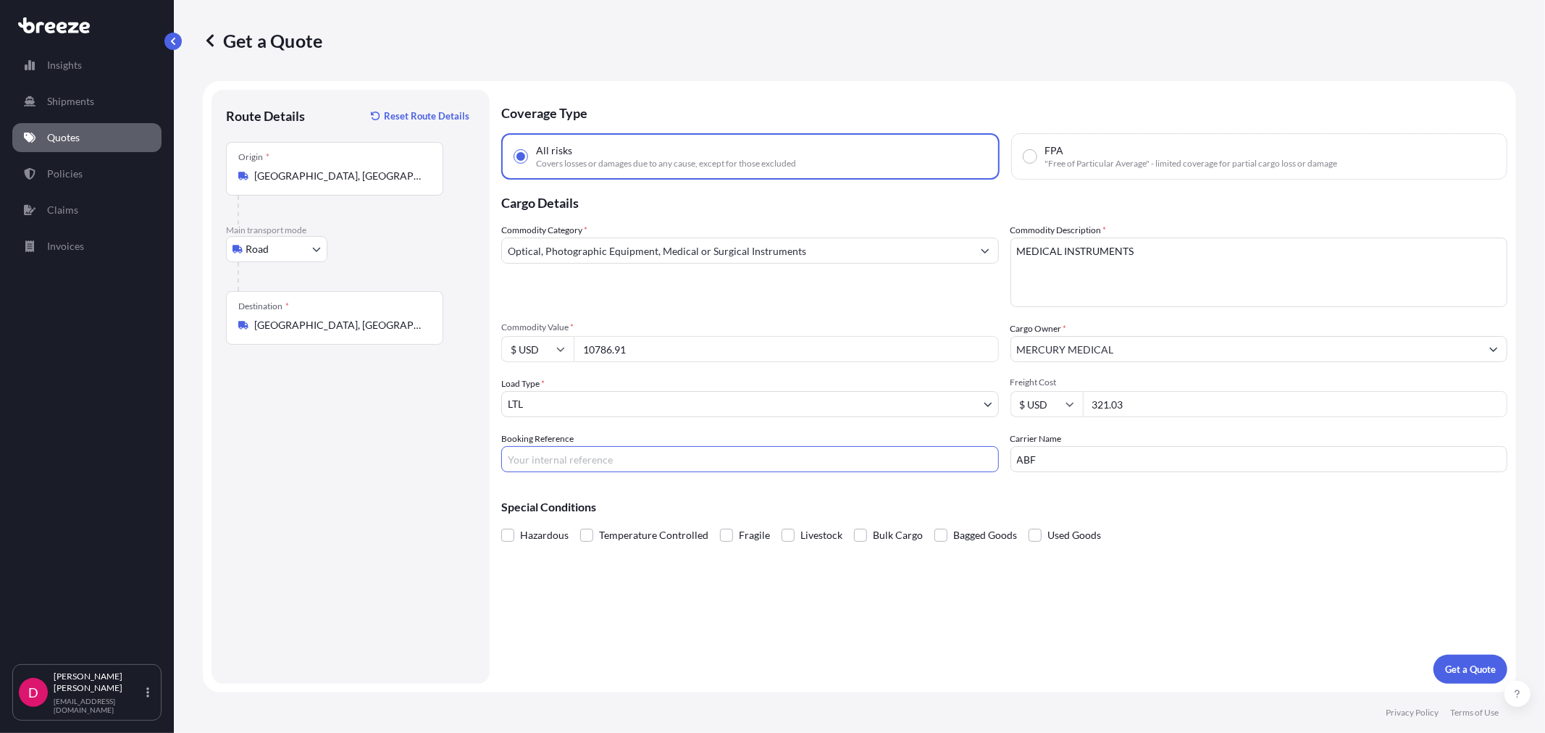
paste input "484049"
type input "484049"
drag, startPoint x: 1108, startPoint y: 462, endPoint x: 958, endPoint y: 473, distance: 150.3
click at [958, 473] on div "Coverage Type All risks Covers losses or damages due to any cause, except for t…" at bounding box center [1004, 387] width 1006 height 594
type input "XPO"
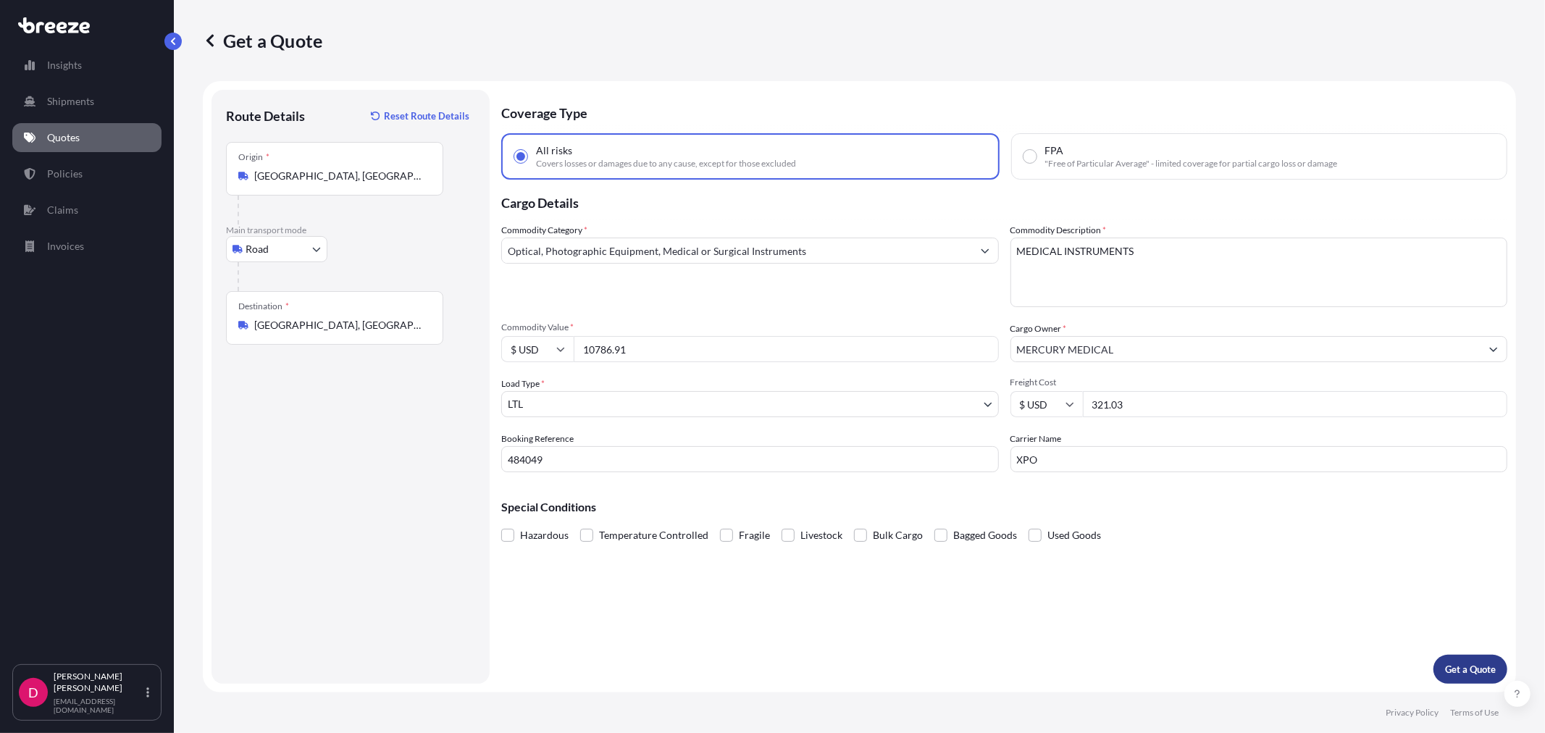
click at [1445, 671] on p "Get a Quote" at bounding box center [1470, 669] width 51 height 14
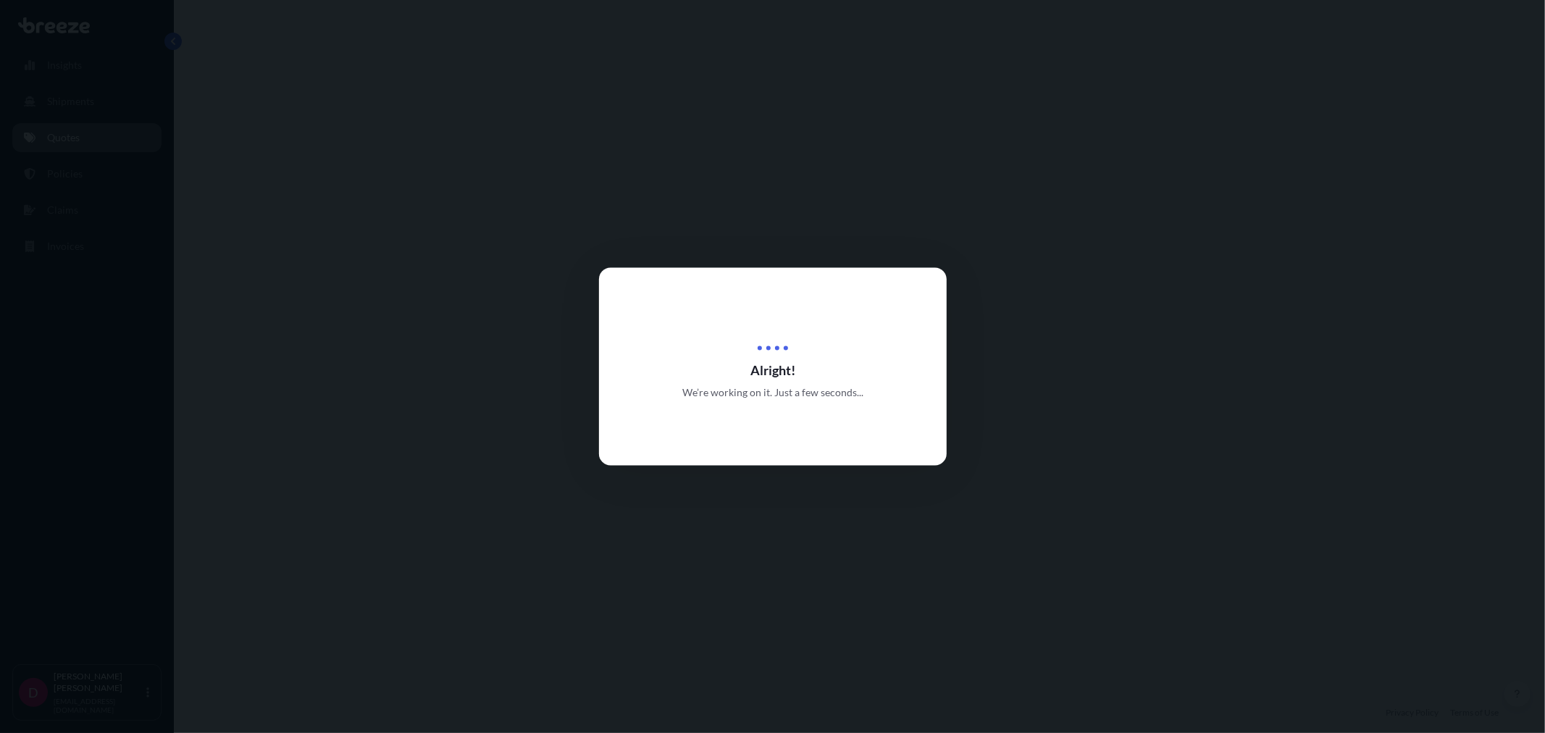
select select "Road"
select select "1"
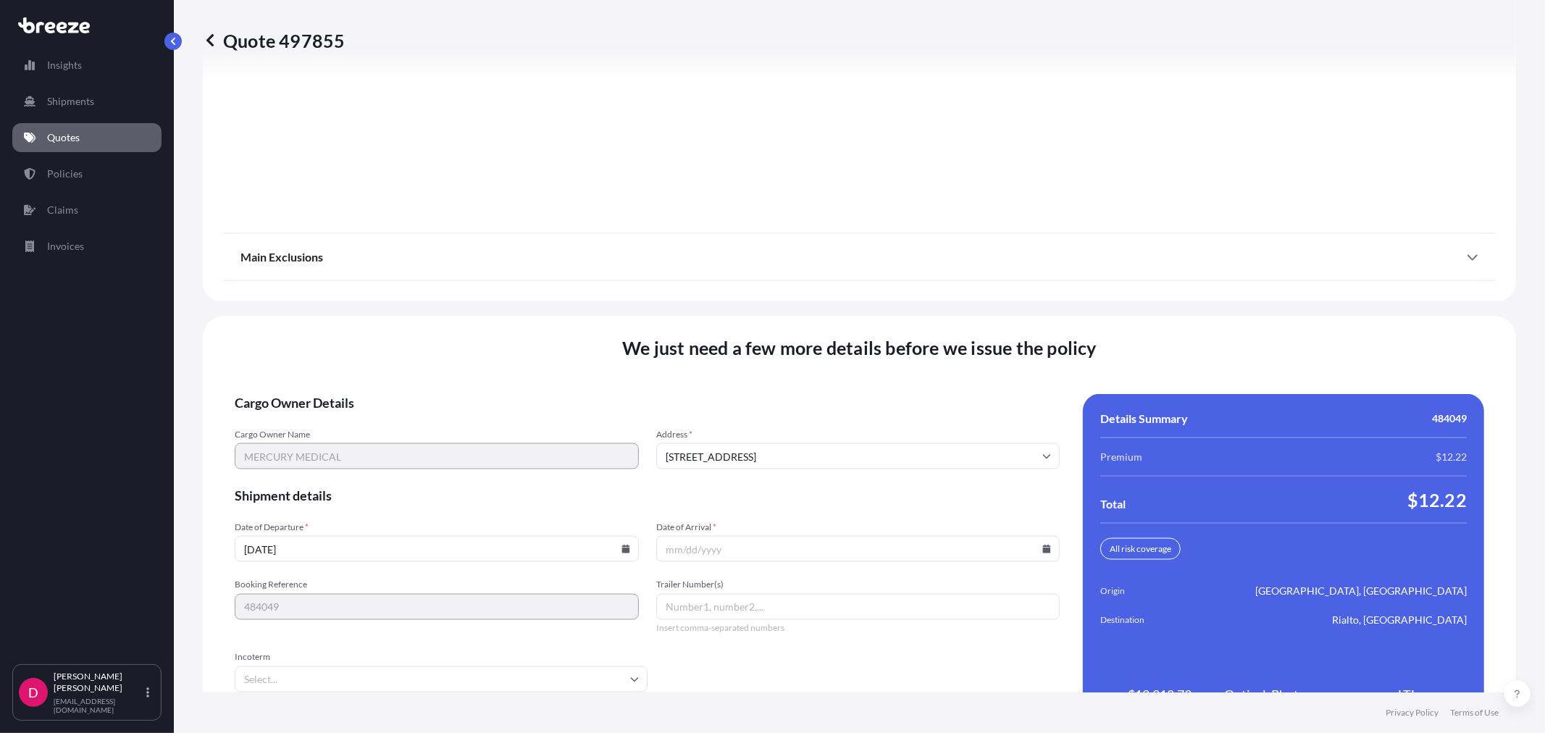
scroll to position [1792, 0]
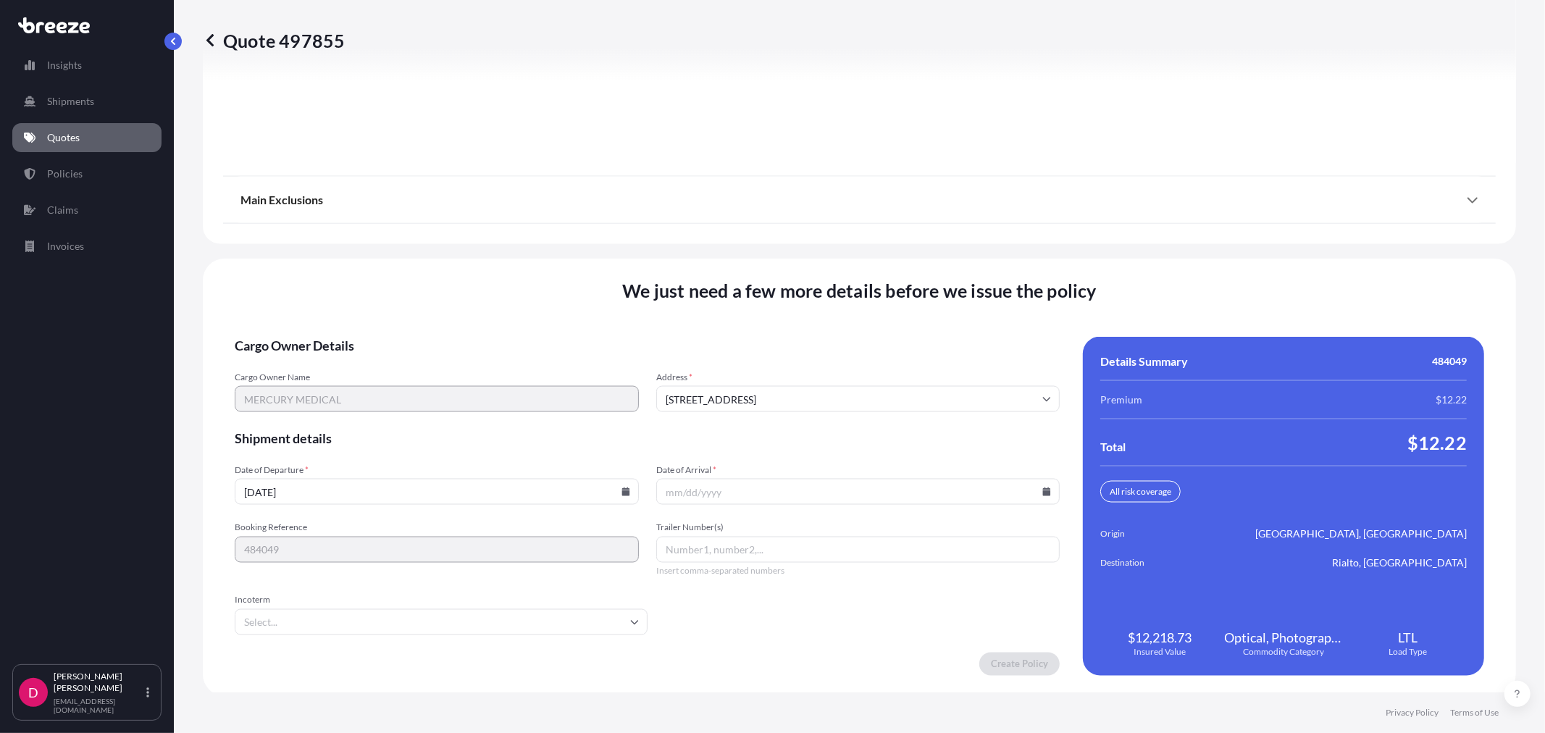
click at [621, 487] on icon at bounding box center [625, 491] width 8 height 9
click at [439, 414] on button "28" at bounding box center [434, 414] width 23 height 23
type input "[DATE]"
click at [1043, 489] on icon at bounding box center [1047, 491] width 8 height 9
click at [952, 248] on icon at bounding box center [950, 244] width 6 height 9
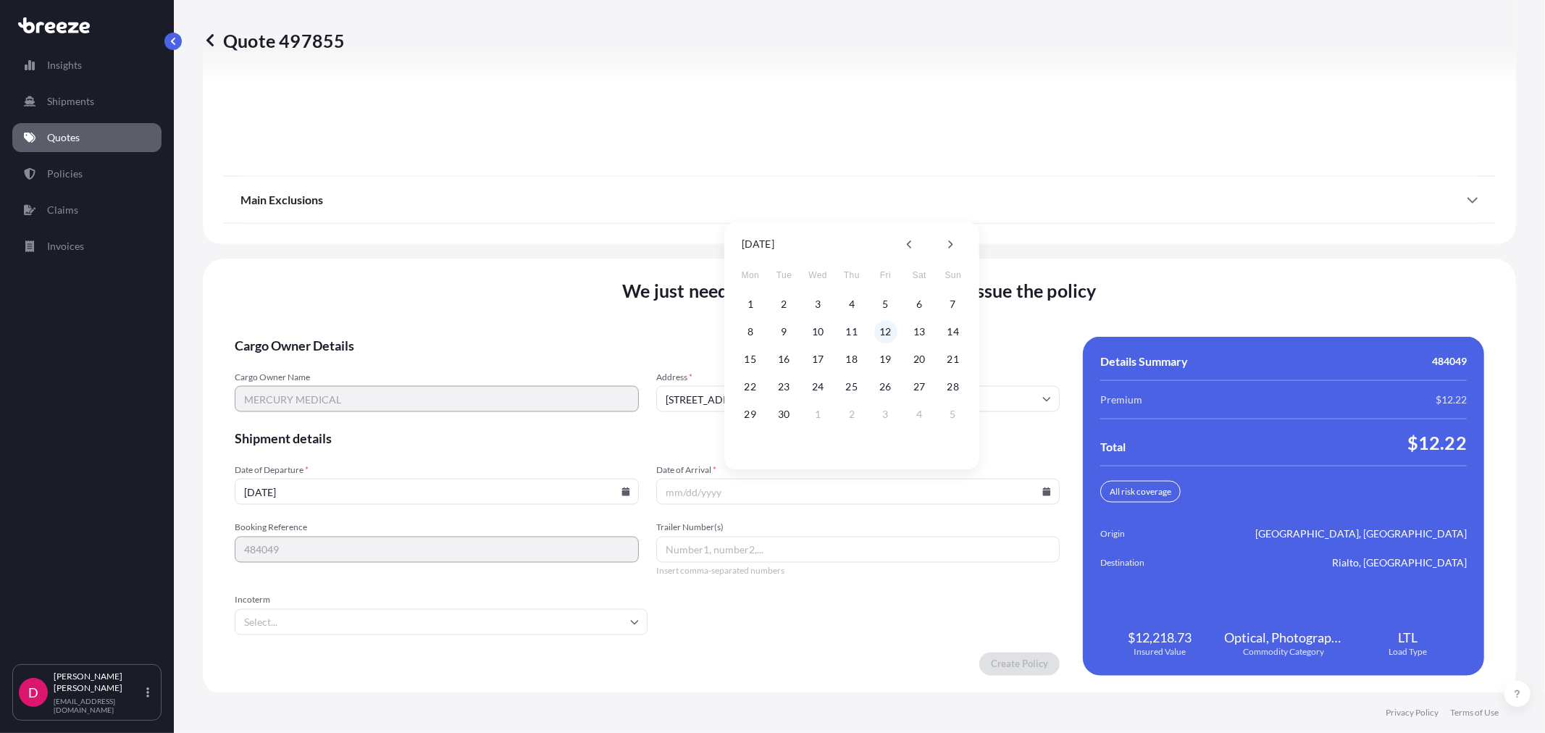
click at [891, 337] on button "12" at bounding box center [885, 331] width 23 height 23
type input "[DATE]"
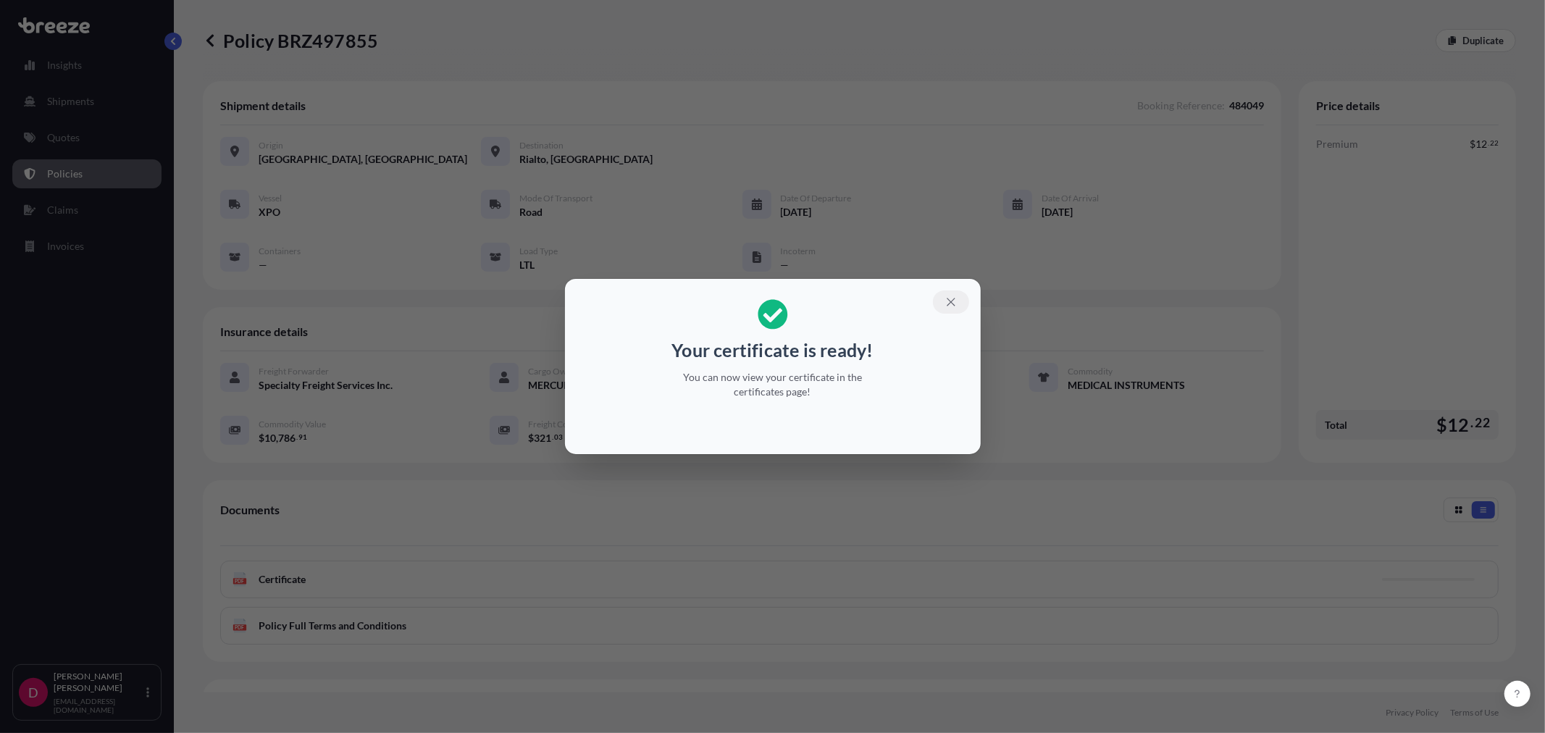
click at [957, 294] on button "button" at bounding box center [951, 301] width 36 height 23
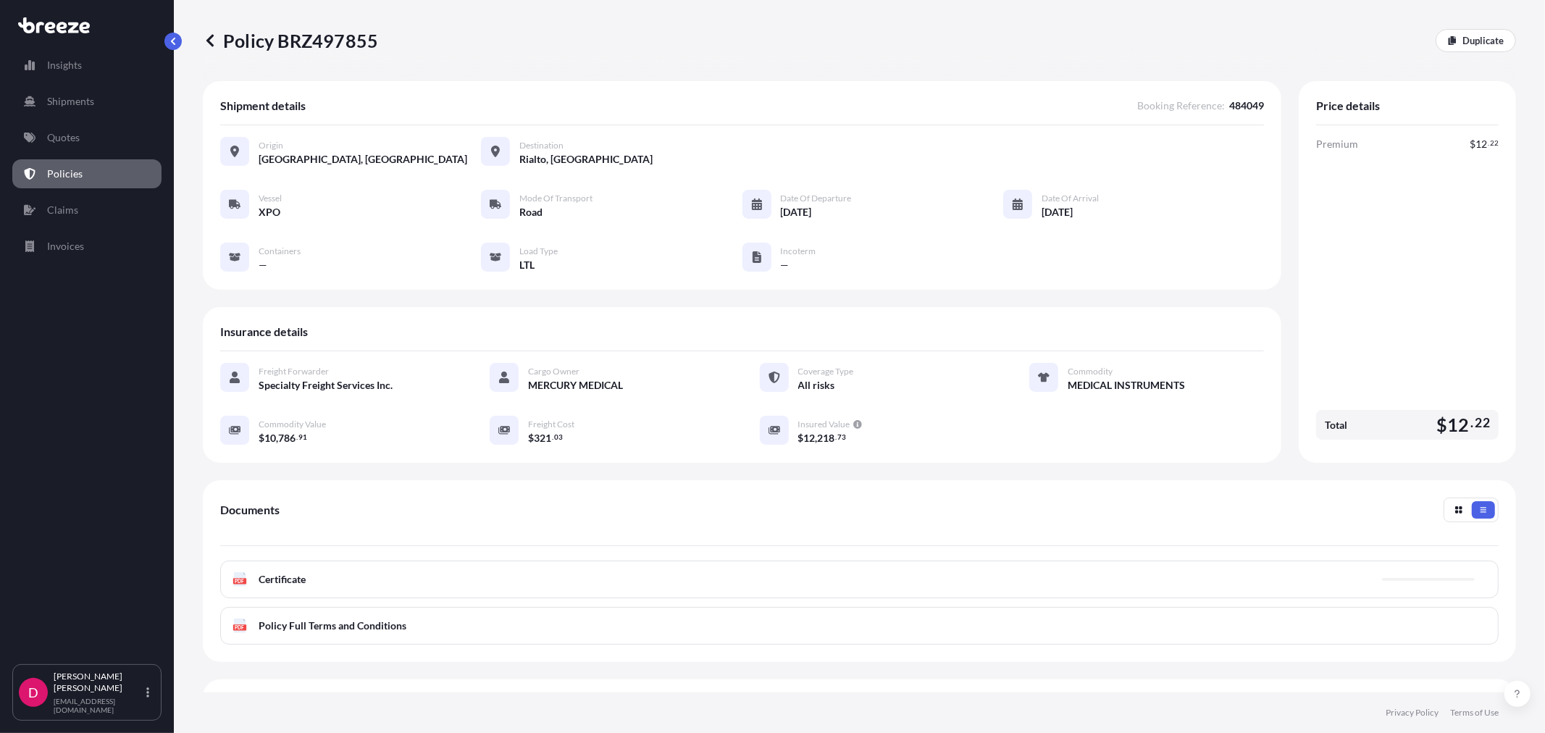
click at [344, 45] on p "Policy BRZ497855" at bounding box center [290, 40] width 175 height 23
click at [343, 45] on p "Policy BRZ497855" at bounding box center [290, 40] width 175 height 23
copy p "BRZ497855"
click at [1448, 39] on icon at bounding box center [1452, 40] width 8 height 9
select select "Road"
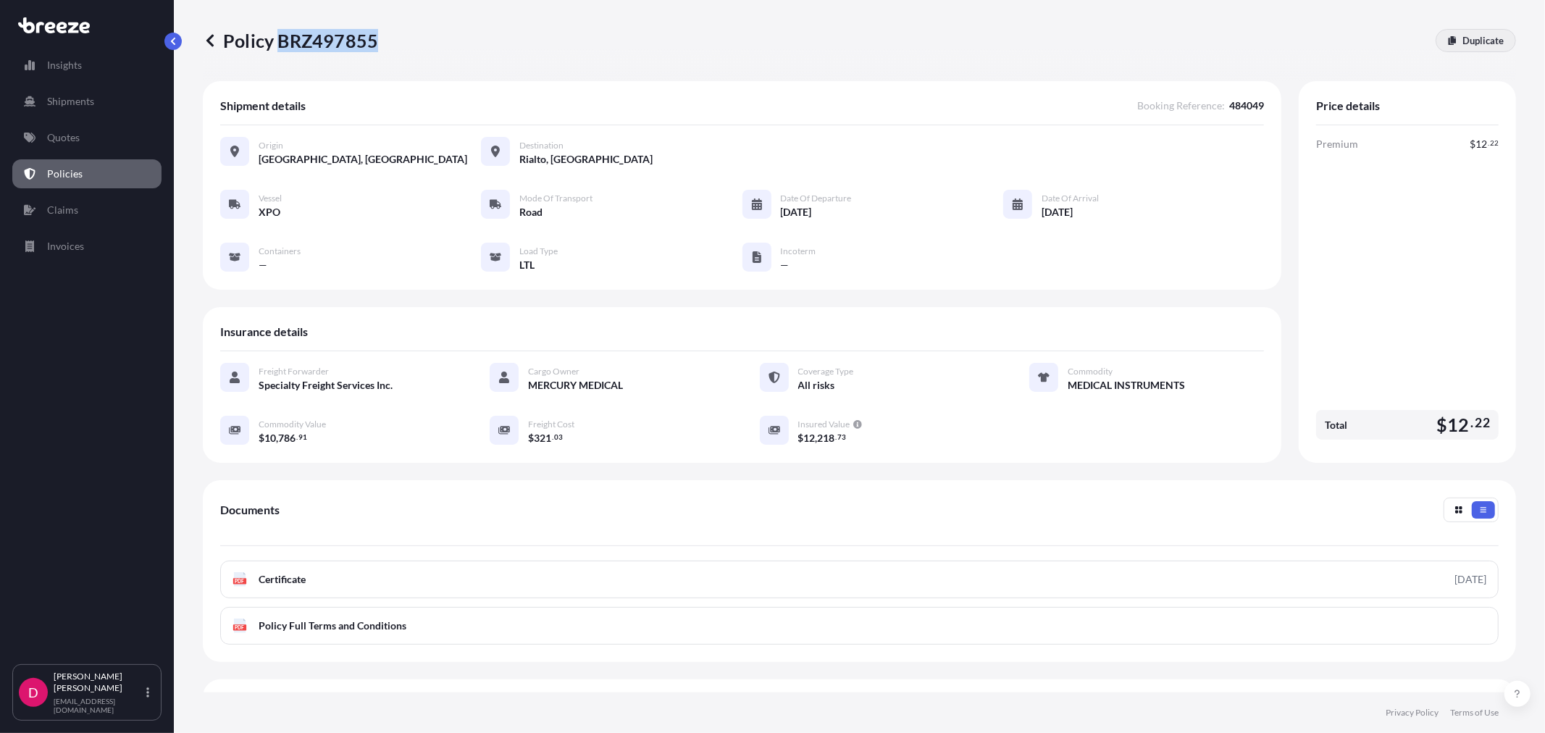
select select "1"
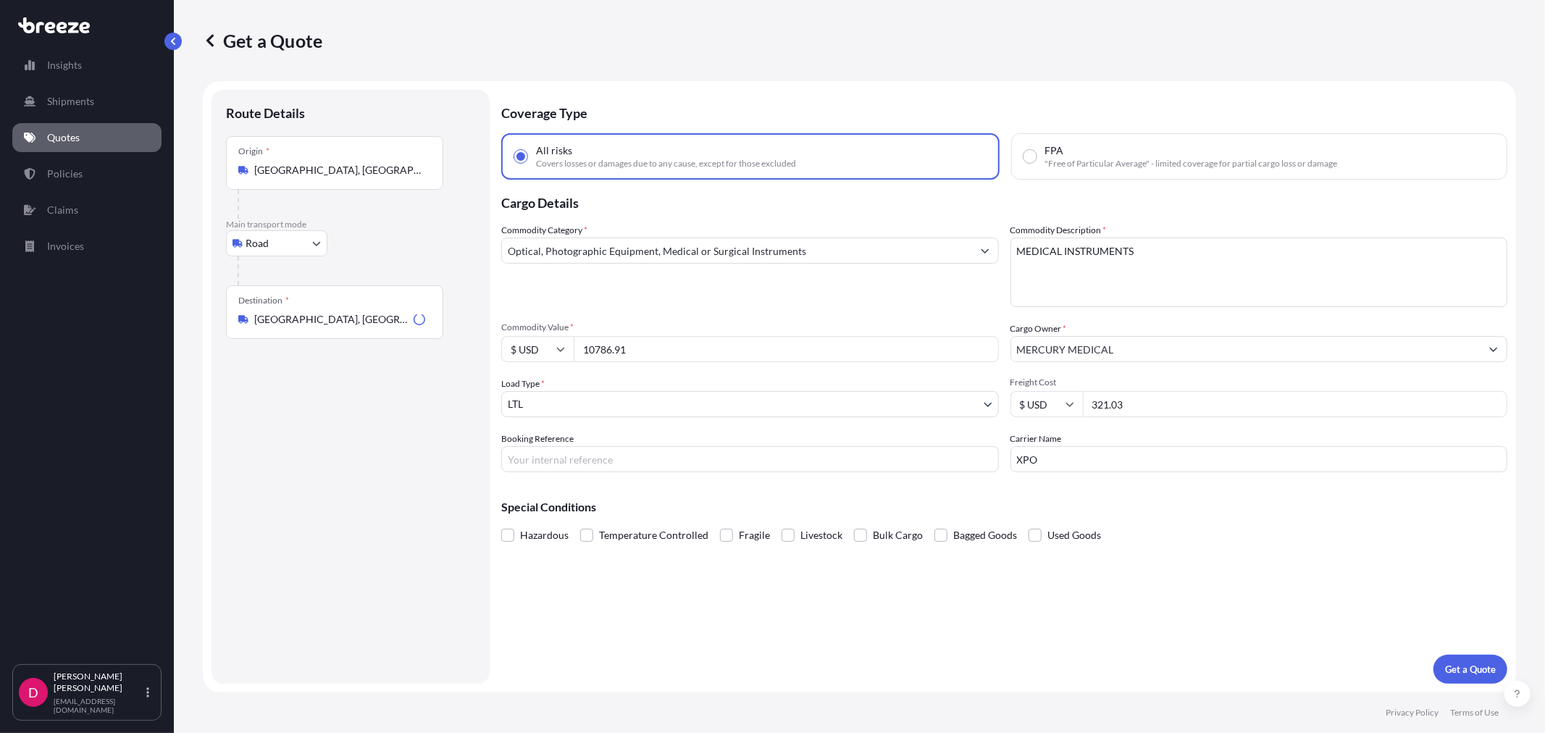
click at [311, 320] on input "[GEOGRAPHIC_DATA], [GEOGRAPHIC_DATA]" at bounding box center [331, 319] width 154 height 14
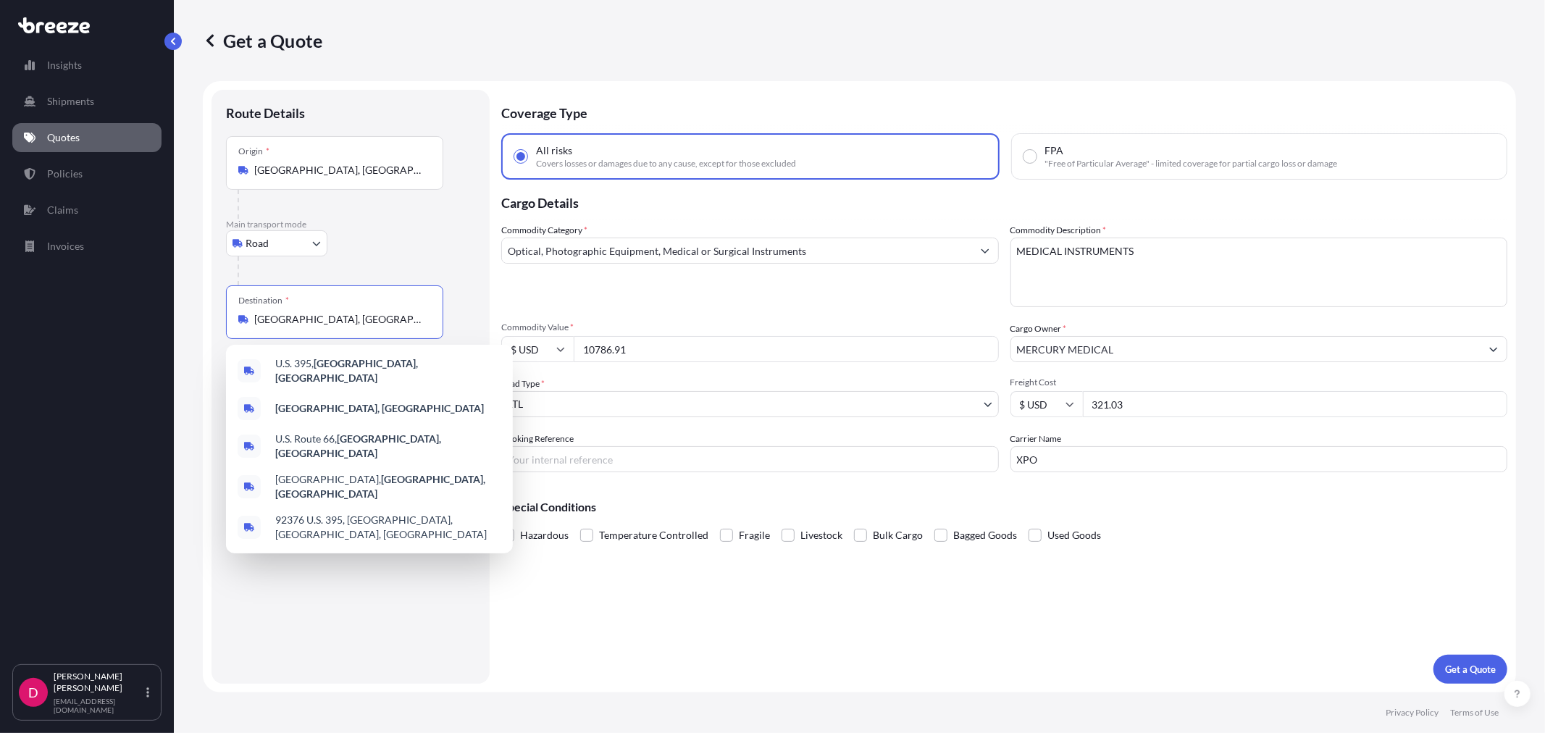
click at [311, 320] on input "[GEOGRAPHIC_DATA], [GEOGRAPHIC_DATA]" at bounding box center [339, 319] width 171 height 14
click at [311, 319] on input "[GEOGRAPHIC_DATA], [GEOGRAPHIC_DATA]" at bounding box center [339, 319] width 171 height 14
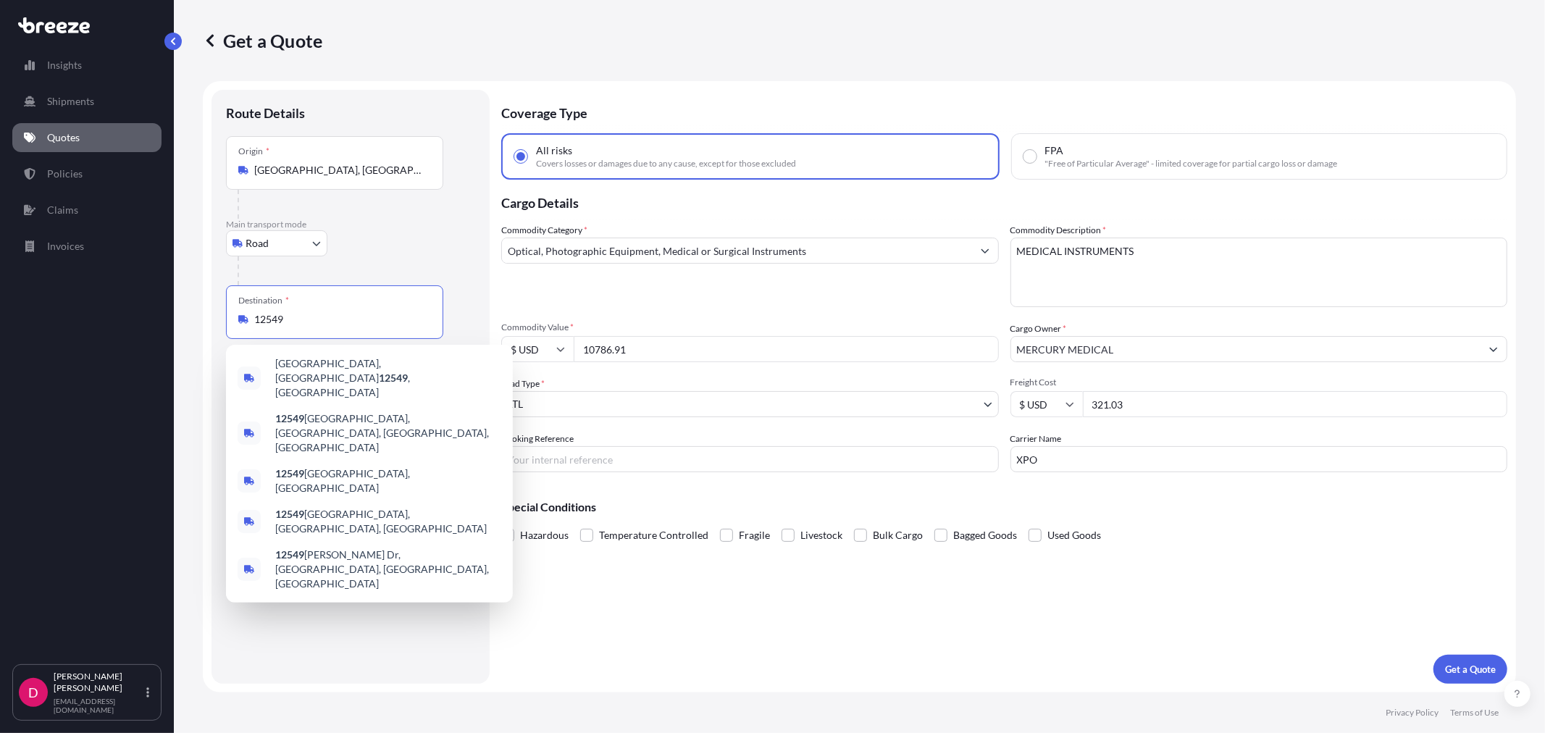
type input "[GEOGRAPHIC_DATA], [GEOGRAPHIC_DATA]"
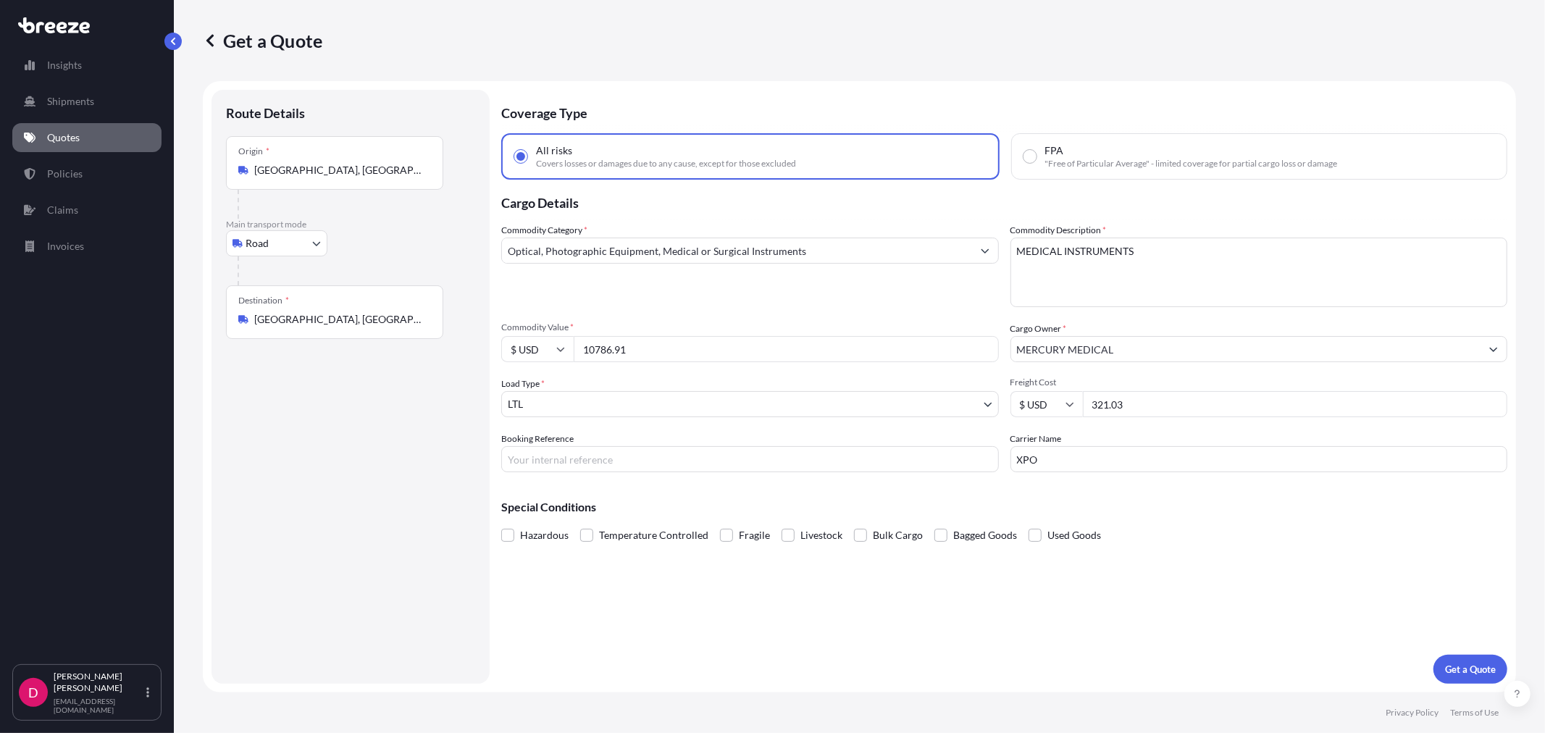
drag, startPoint x: 1180, startPoint y: 403, endPoint x: 1038, endPoint y: 395, distance: 142.2
click at [1038, 395] on div "$ USD 321.03" at bounding box center [1259, 404] width 498 height 26
drag, startPoint x: 674, startPoint y: 346, endPoint x: 584, endPoint y: 345, distance: 89.8
click at [584, 345] on input "10786.91" at bounding box center [786, 349] width 425 height 26
paste input "6534.42"
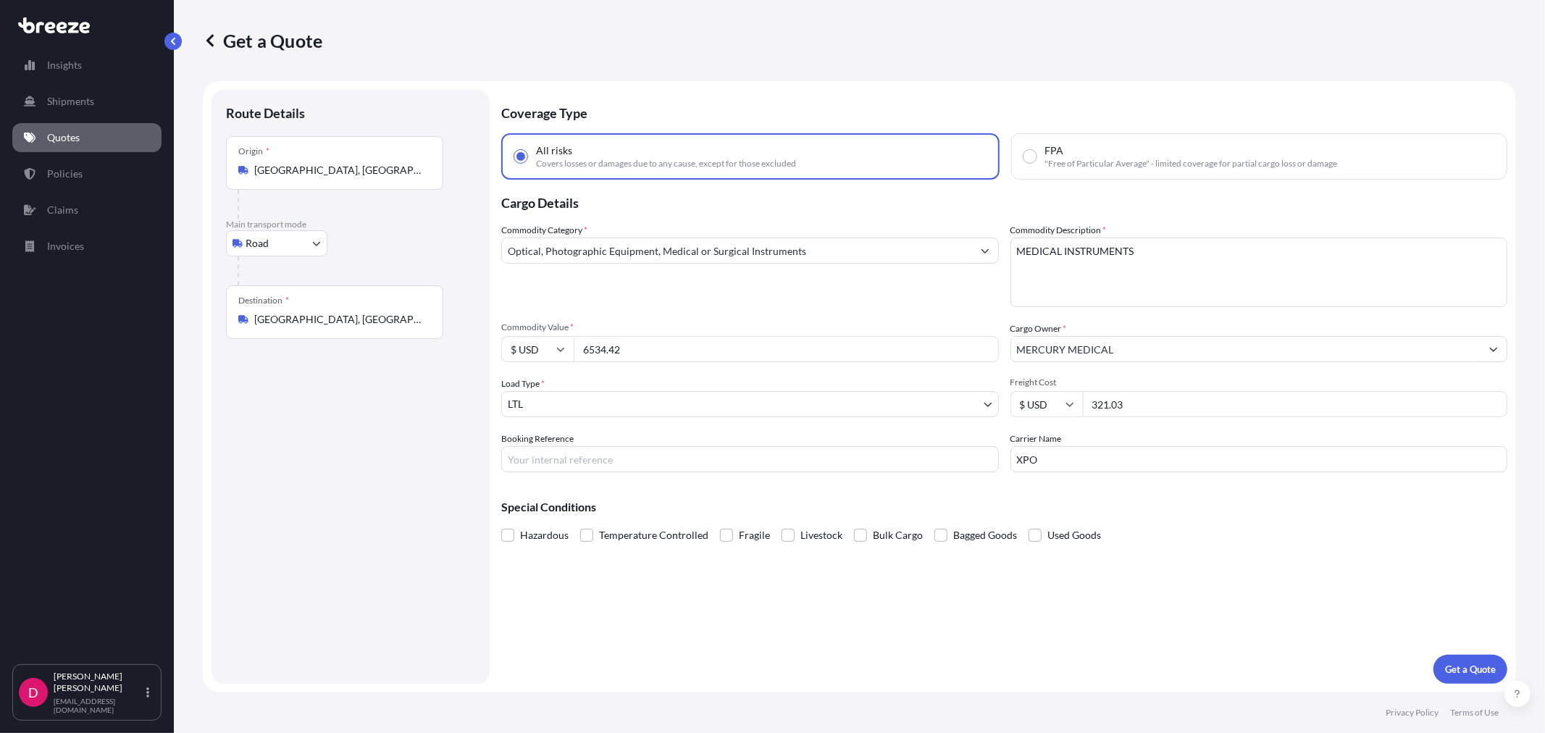
type input "6534.42"
drag, startPoint x: 1150, startPoint y: 400, endPoint x: 1056, endPoint y: 406, distance: 94.3
click at [1056, 406] on div "$ USD 321.03" at bounding box center [1259, 404] width 498 height 26
type input "368.81"
click at [595, 452] on input "Booking Reference" at bounding box center [750, 459] width 498 height 26
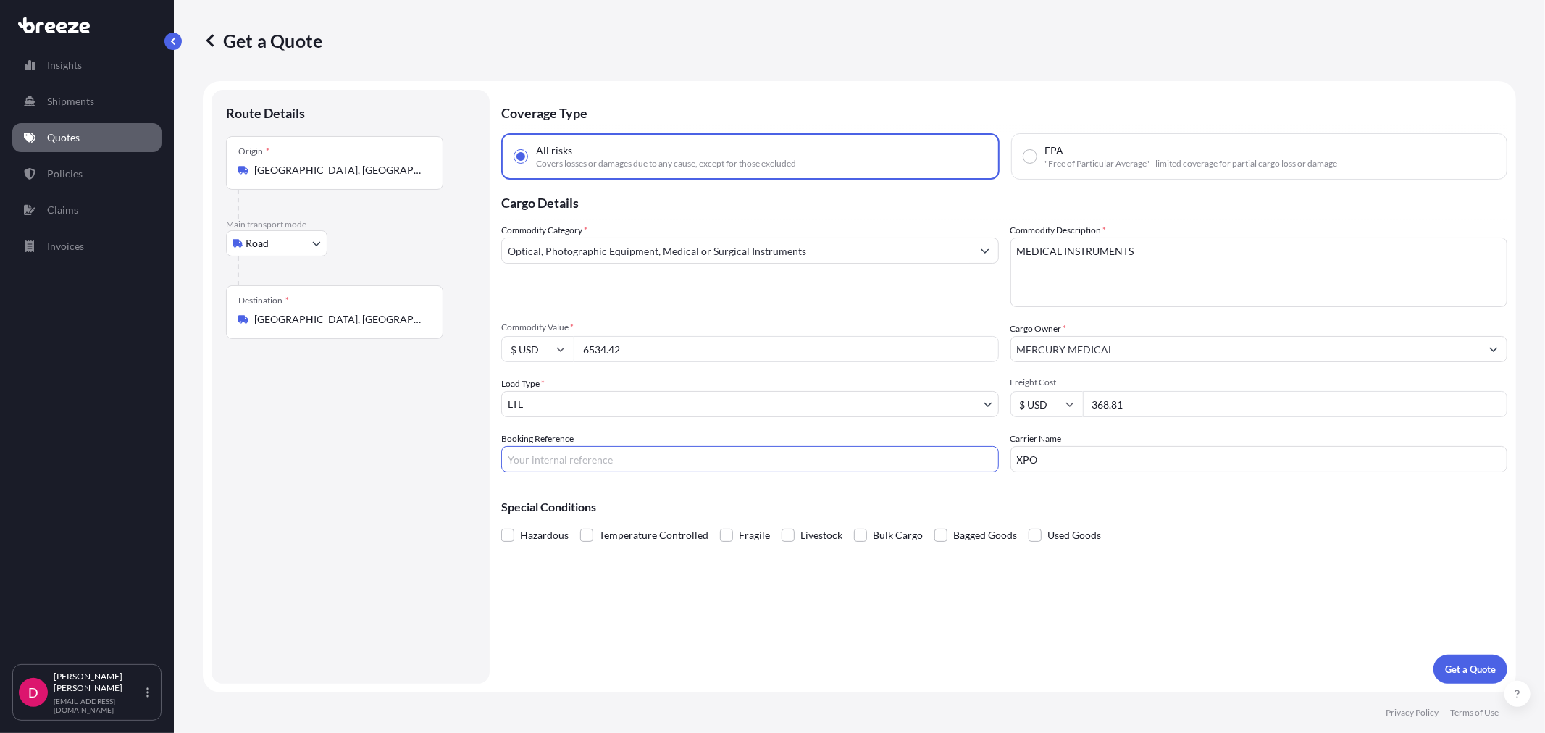
paste input "484035"
type input "484035"
drag, startPoint x: 1112, startPoint y: 455, endPoint x: 926, endPoint y: 442, distance: 187.2
click at [926, 442] on div "Commodity Category * Optical, Photographic Equipment, Medical or Surgical Instr…" at bounding box center [1004, 347] width 1006 height 249
type input "ABF"
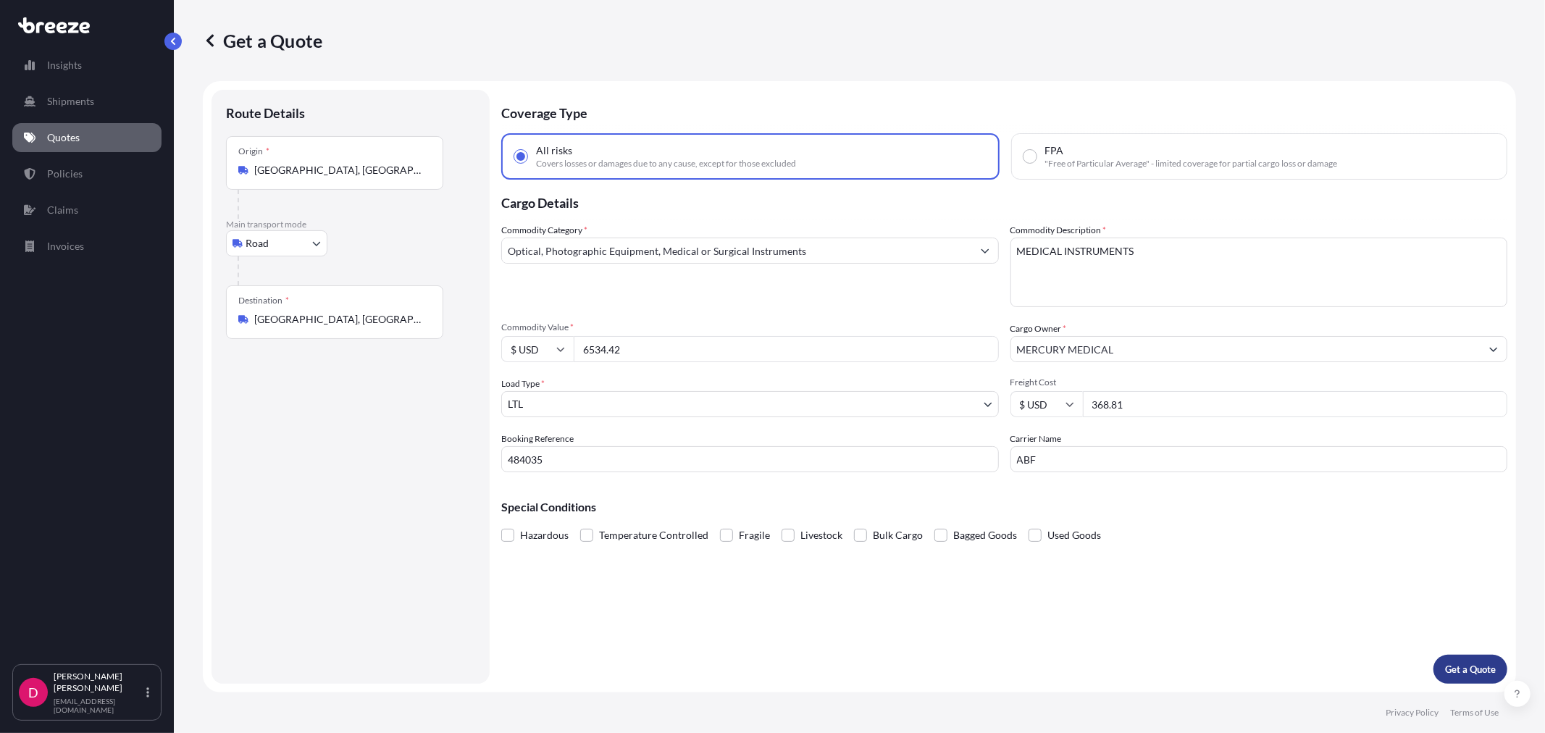
click at [1464, 668] on p "Get a Quote" at bounding box center [1470, 669] width 51 height 14
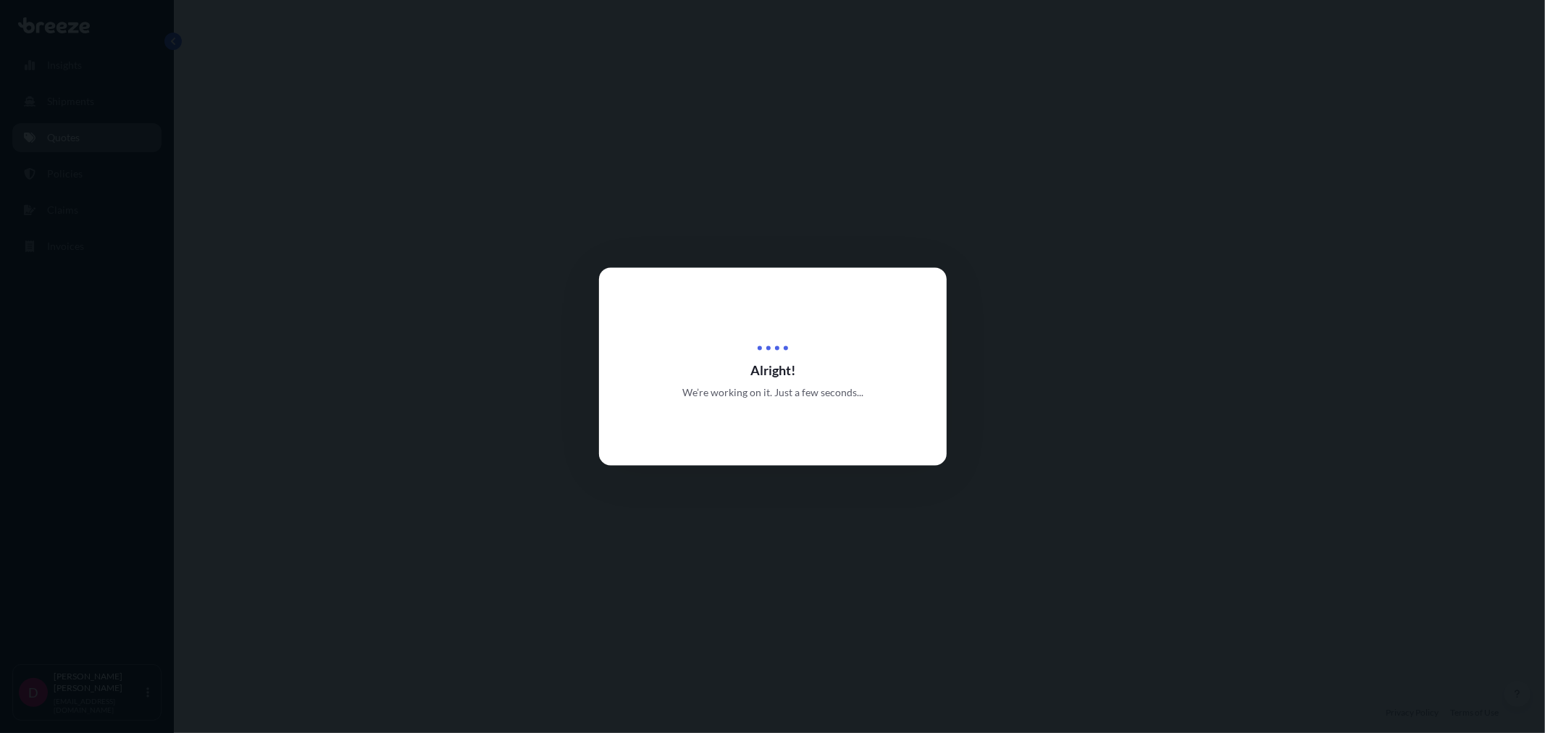
select select "Road"
select select "1"
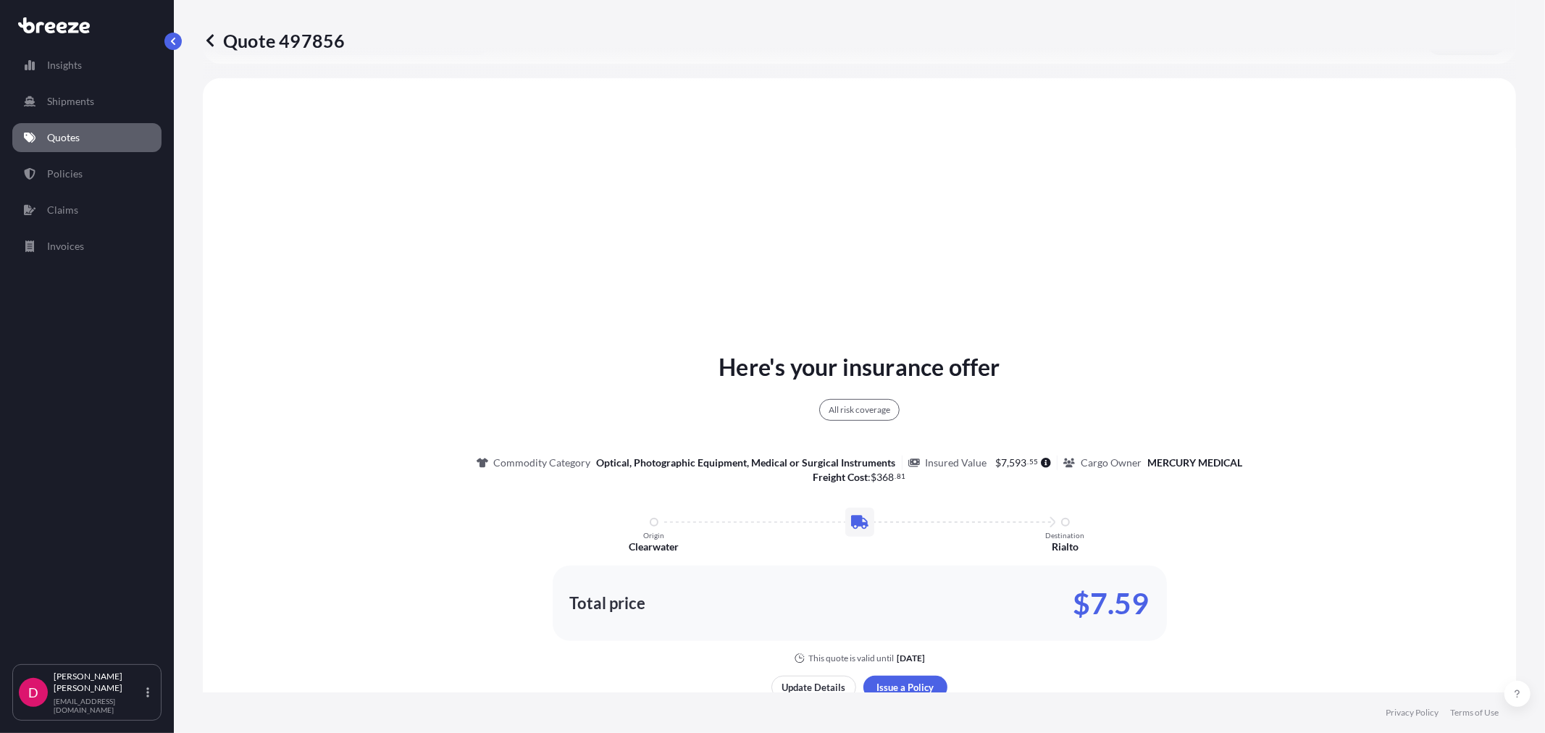
scroll to position [524, 0]
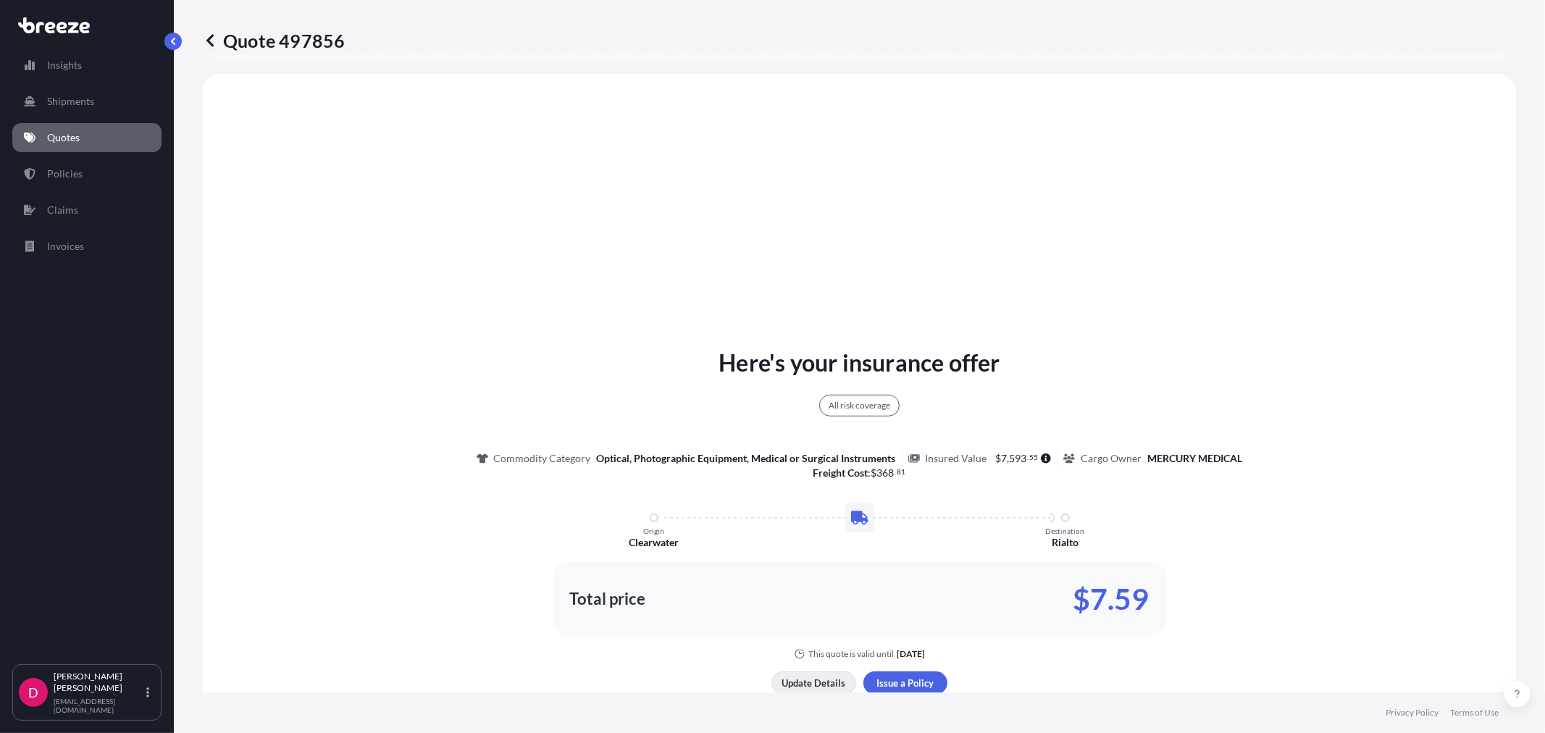
click at [809, 676] on p "Update Details" at bounding box center [814, 683] width 64 height 14
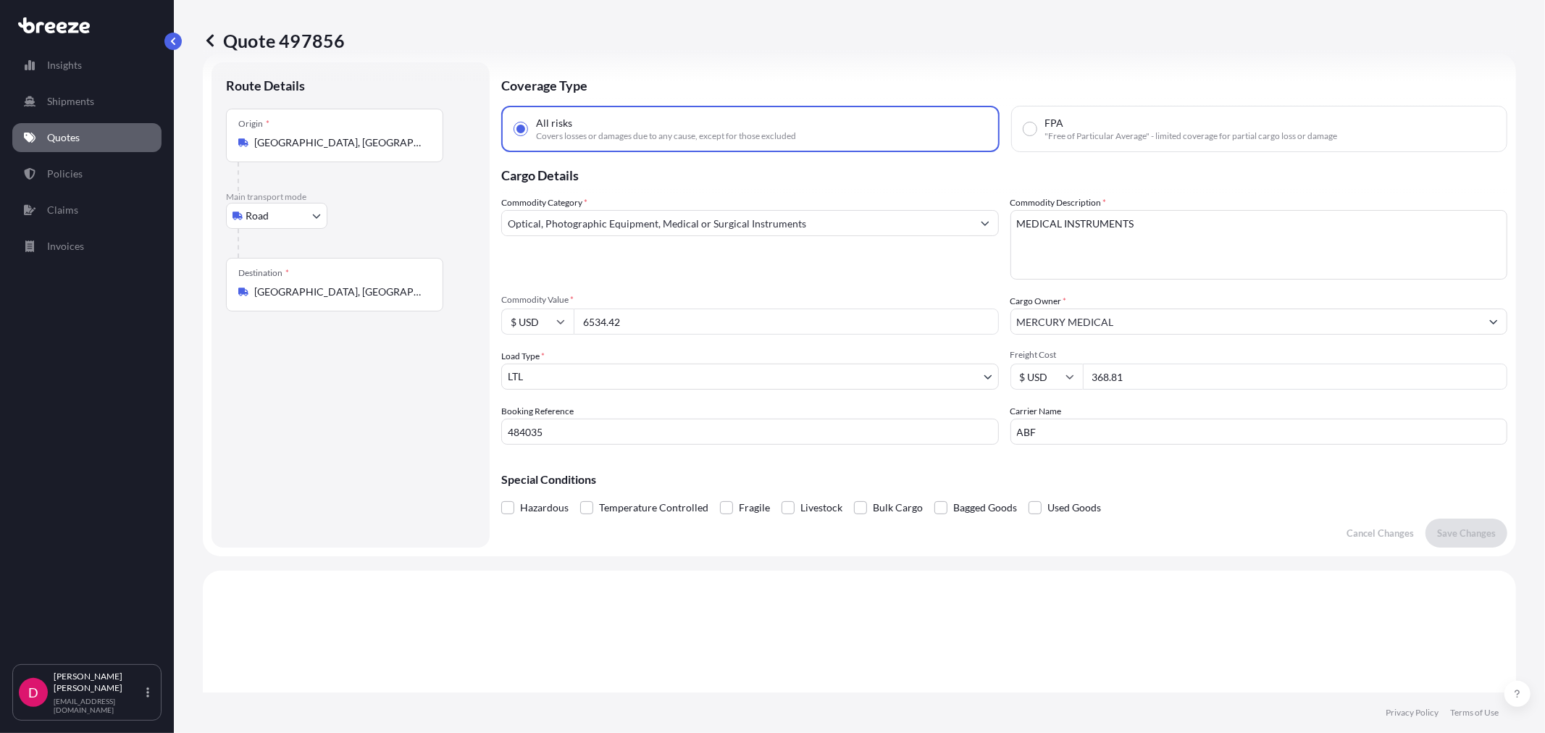
scroll to position [23, 0]
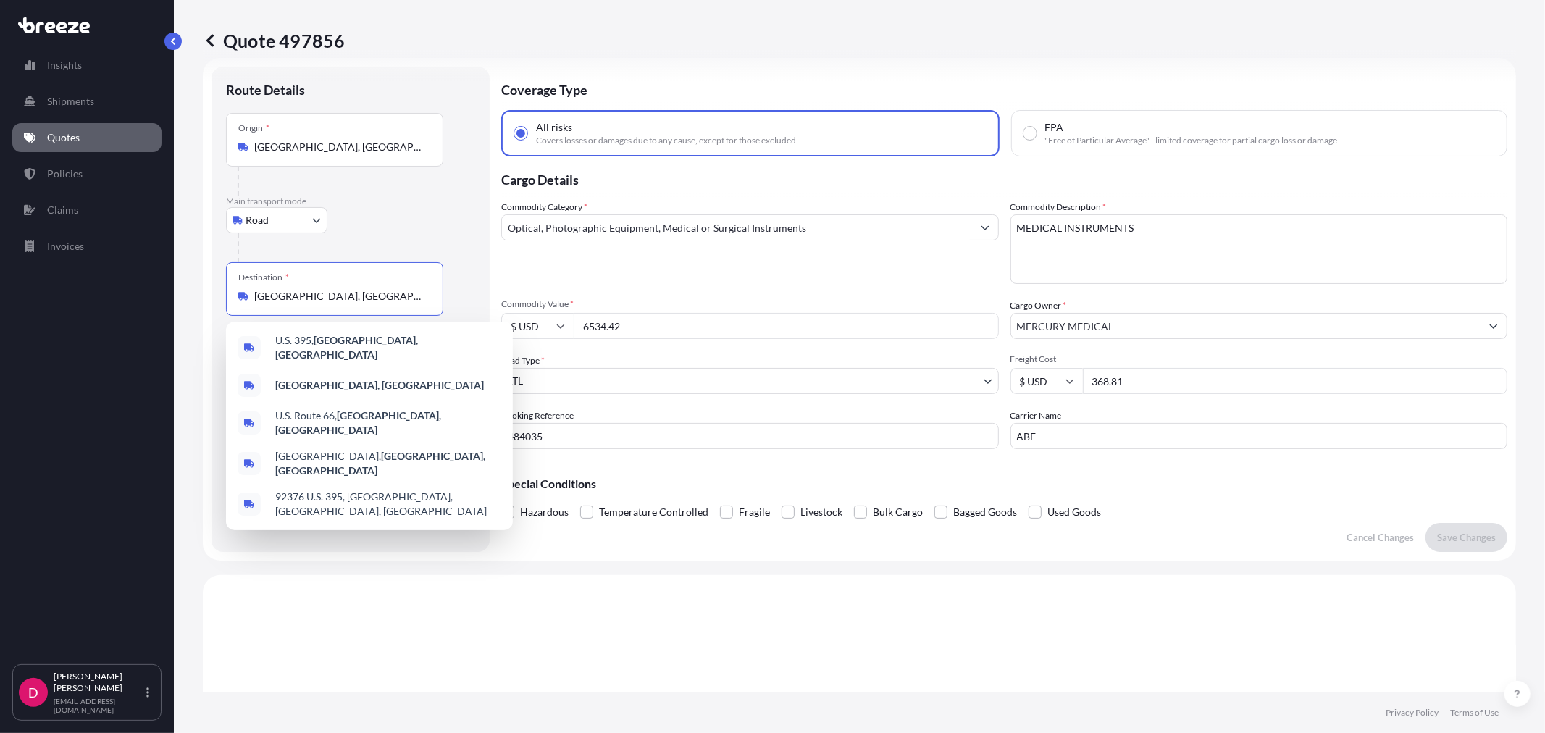
drag, startPoint x: 365, startPoint y: 295, endPoint x: 206, endPoint y: 277, distance: 159.5
click at [206, 277] on form "Route Details Place of loading Road Road Rail Origin * [GEOGRAPHIC_DATA] Main t…" at bounding box center [859, 309] width 1313 height 503
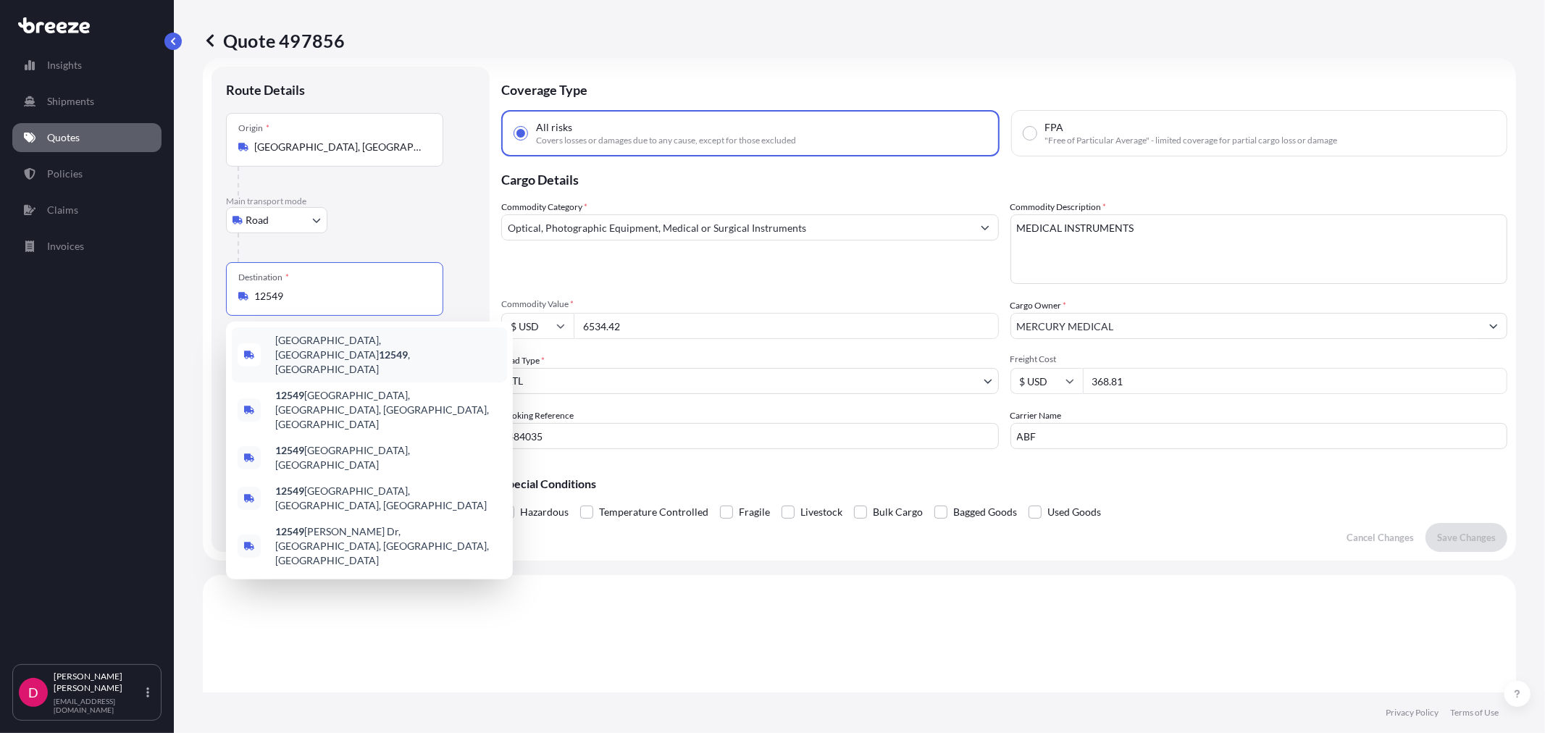
click at [385, 337] on span "[GEOGRAPHIC_DATA], [GEOGRAPHIC_DATA] 12549 , [GEOGRAPHIC_DATA]" at bounding box center [388, 354] width 226 height 43
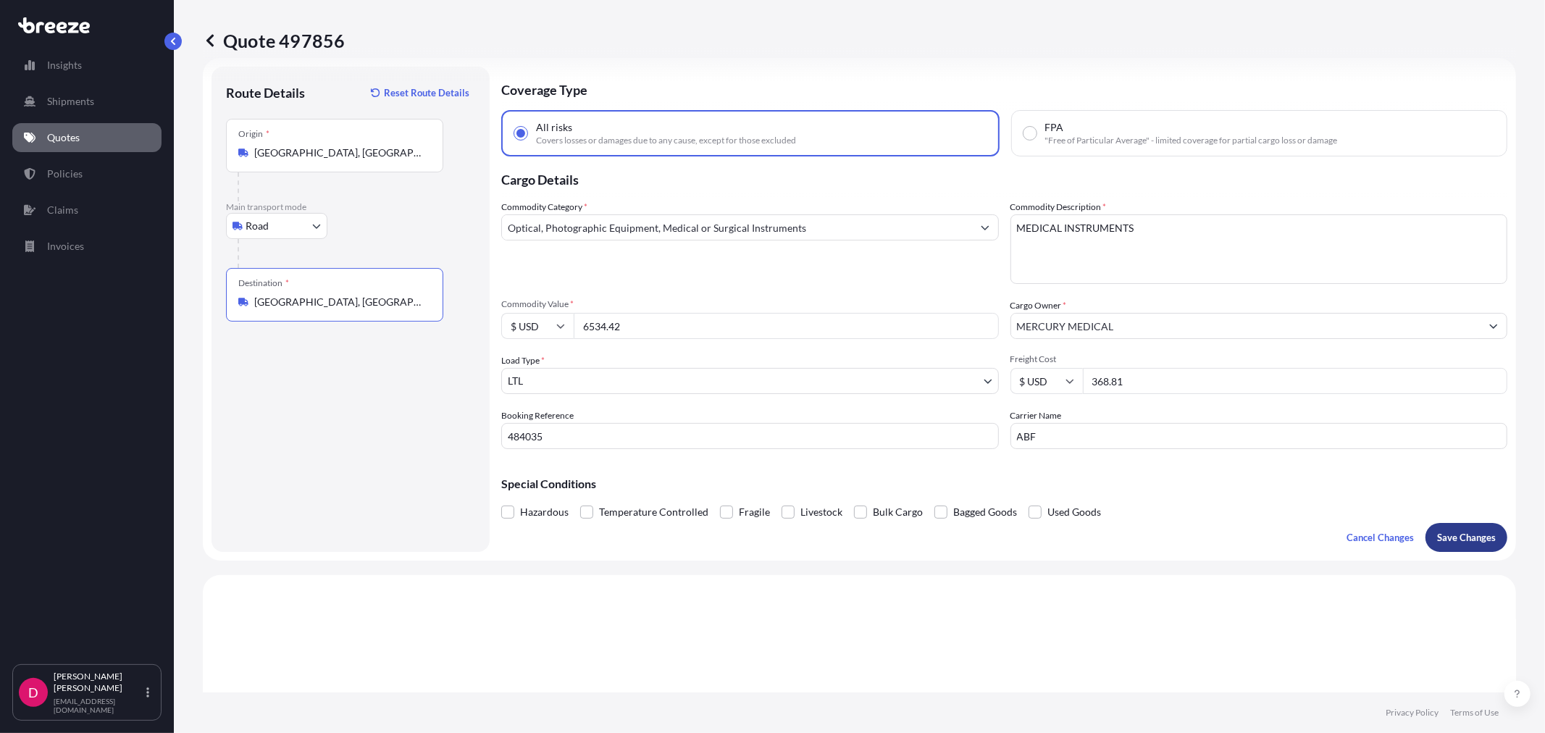
type input "[GEOGRAPHIC_DATA], [GEOGRAPHIC_DATA] 12549, [GEOGRAPHIC_DATA]"
click at [1466, 542] on p "Save Changes" at bounding box center [1466, 537] width 59 height 14
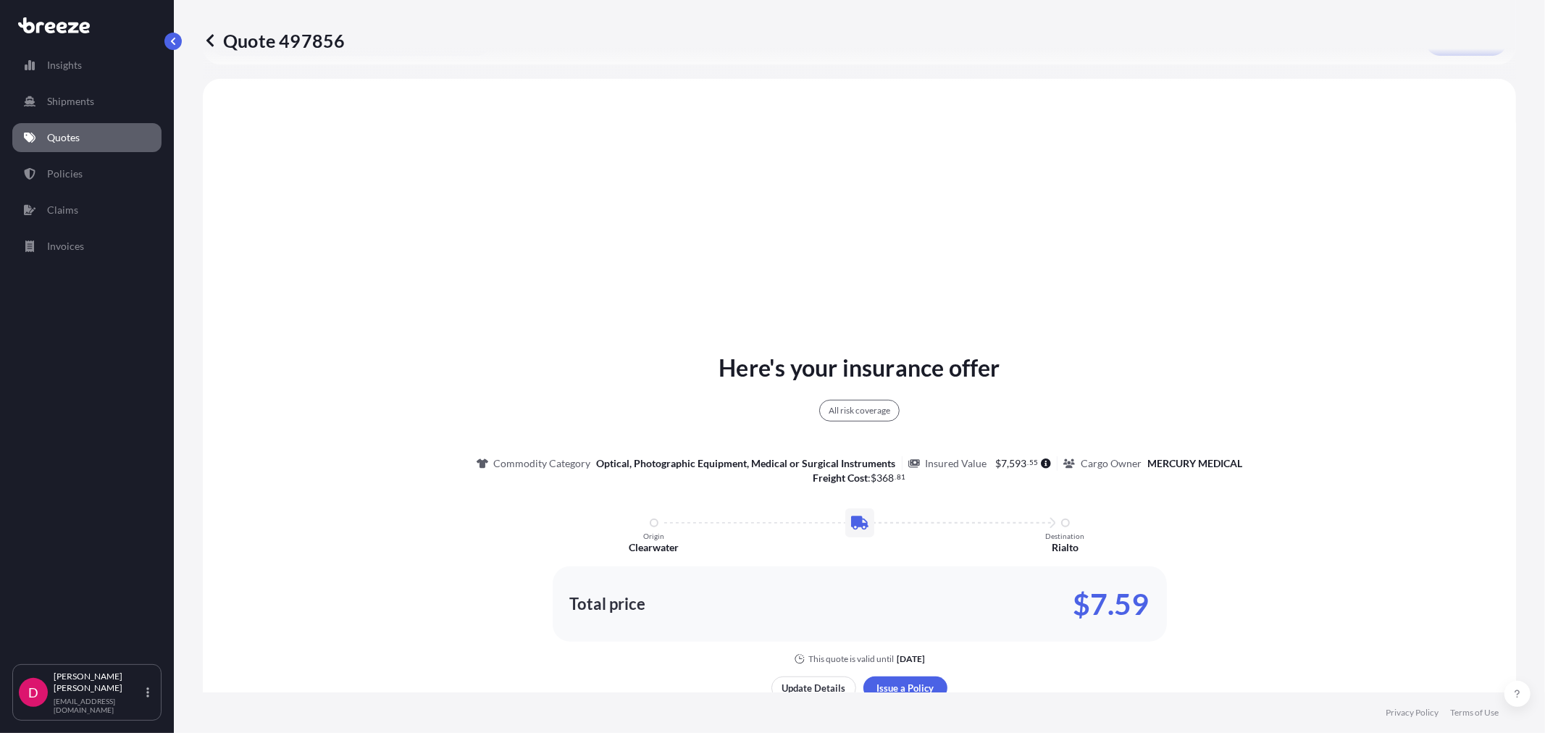
scroll to position [524, 0]
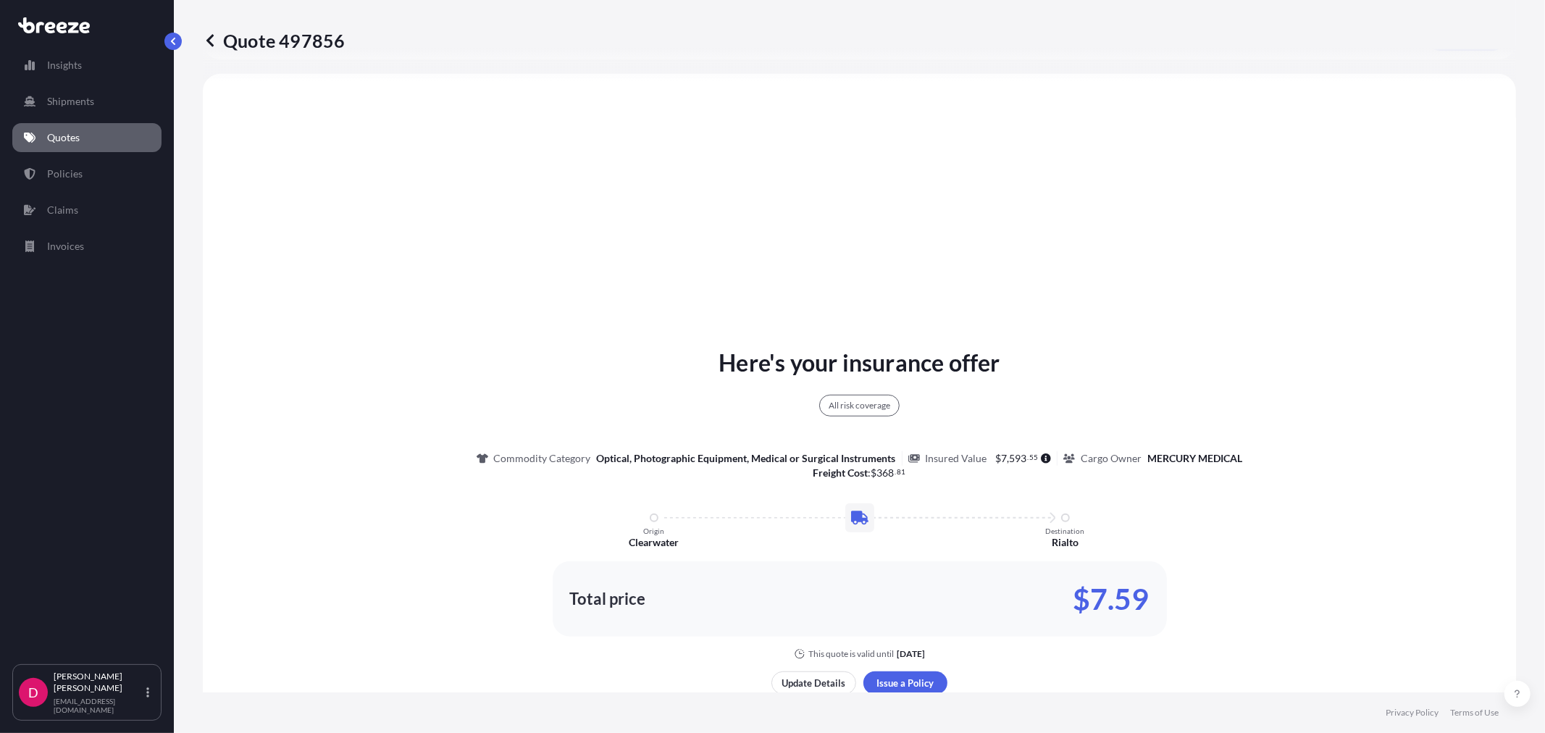
select select "Road"
select select "1"
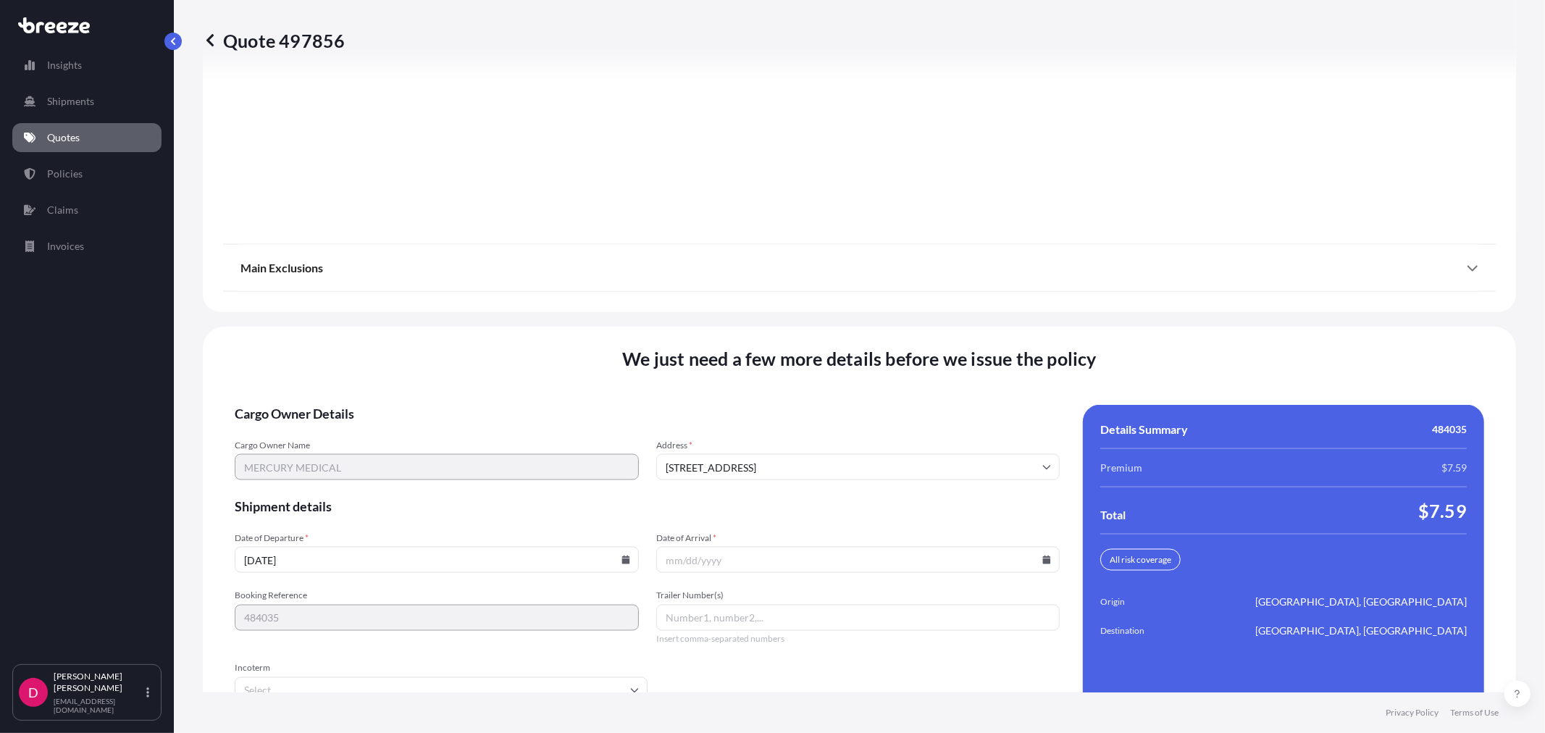
scroll to position [1792, 0]
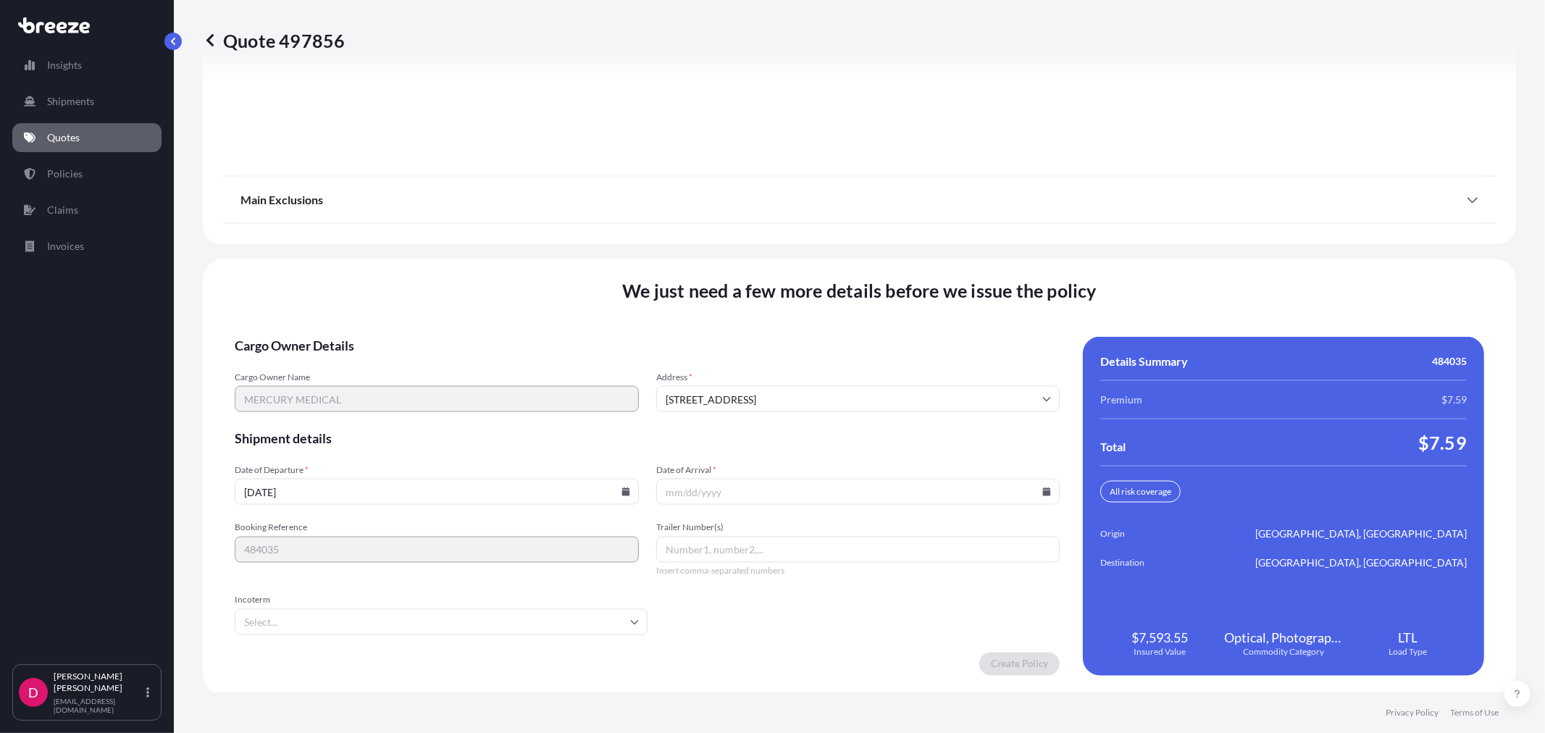
click at [1043, 487] on icon at bounding box center [1047, 491] width 8 height 9
click at [942, 243] on button at bounding box center [950, 243] width 23 height 23
click at [753, 327] on button "8" at bounding box center [750, 331] width 23 height 23
type input "[DATE]"
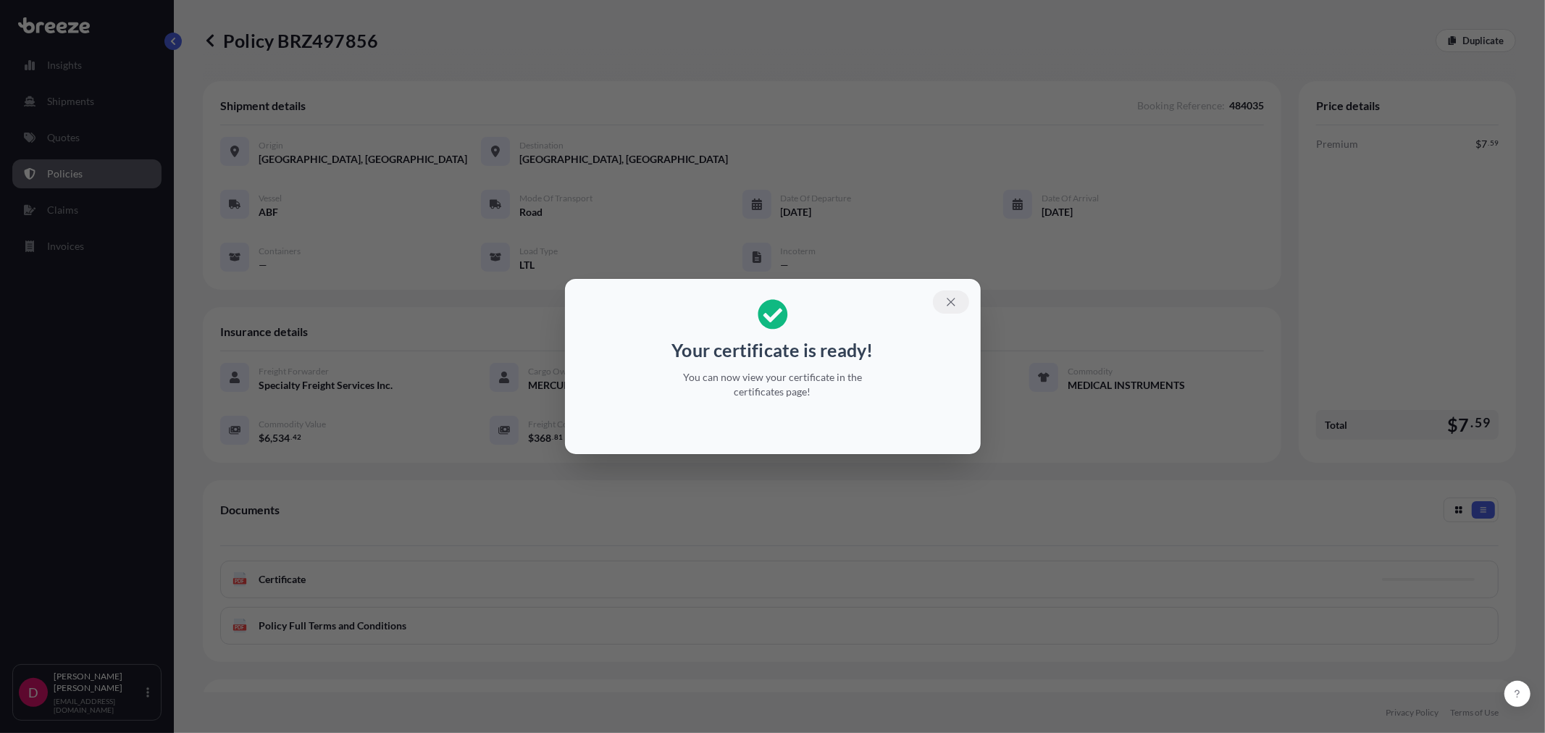
click at [954, 295] on icon "button" at bounding box center [950, 301] width 13 height 13
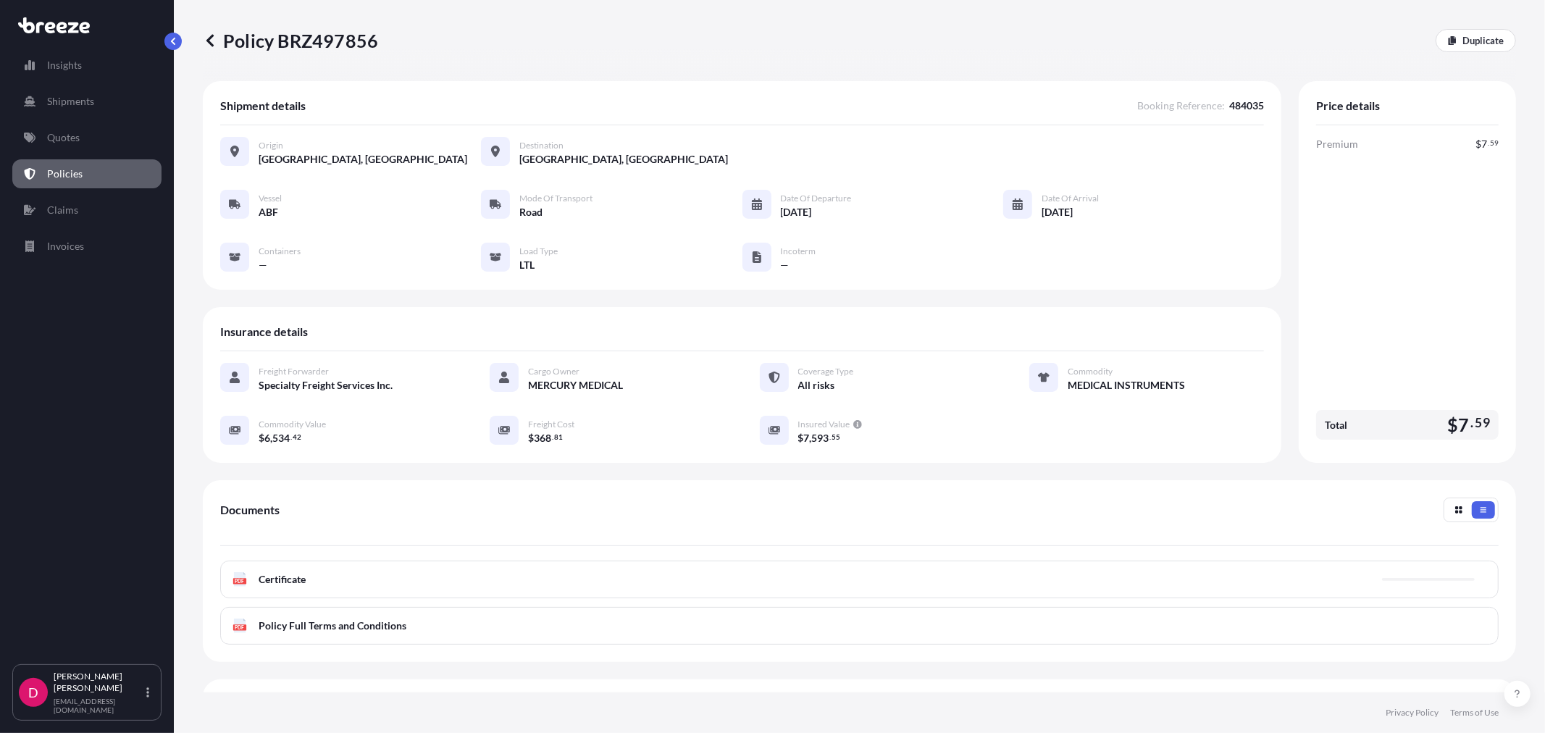
click at [336, 41] on p "Policy BRZ497856" at bounding box center [290, 40] width 175 height 23
copy p "BRZ497856"
